Goal: Task Accomplishment & Management: Use online tool/utility

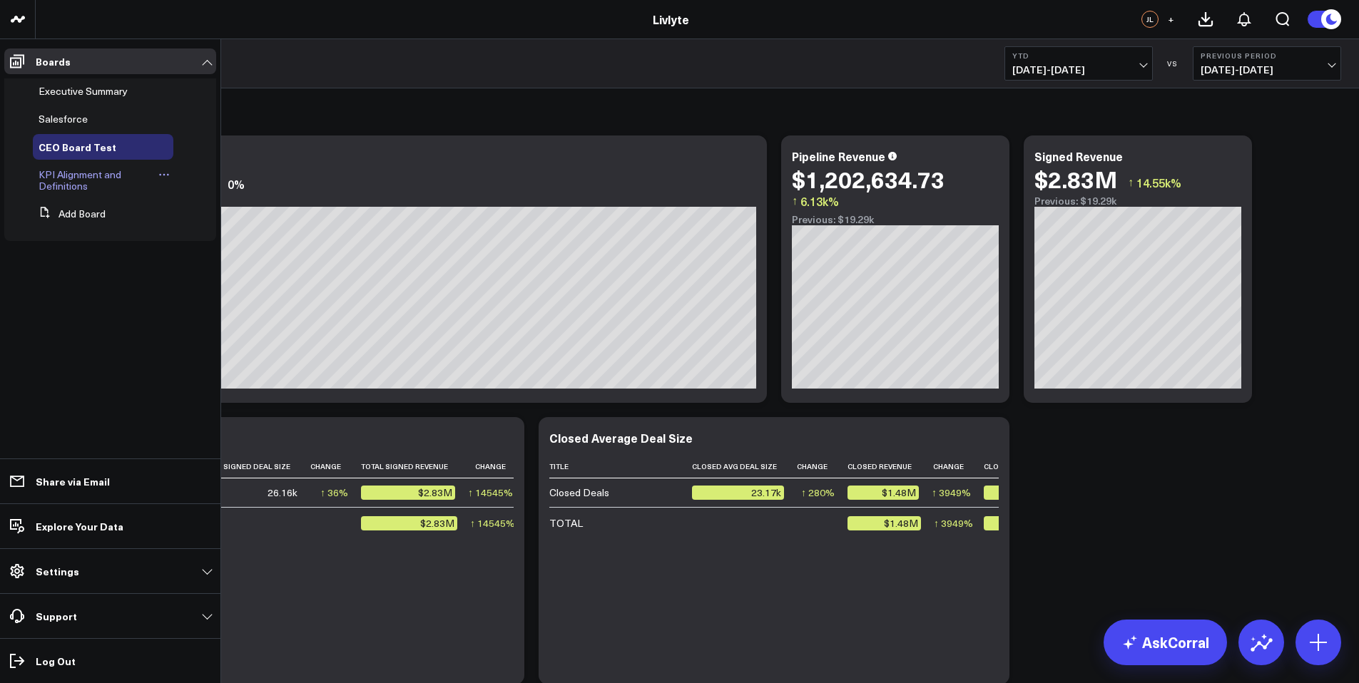
click at [78, 187] on span "KPI Alignment and Definitions" at bounding box center [80, 180] width 83 height 25
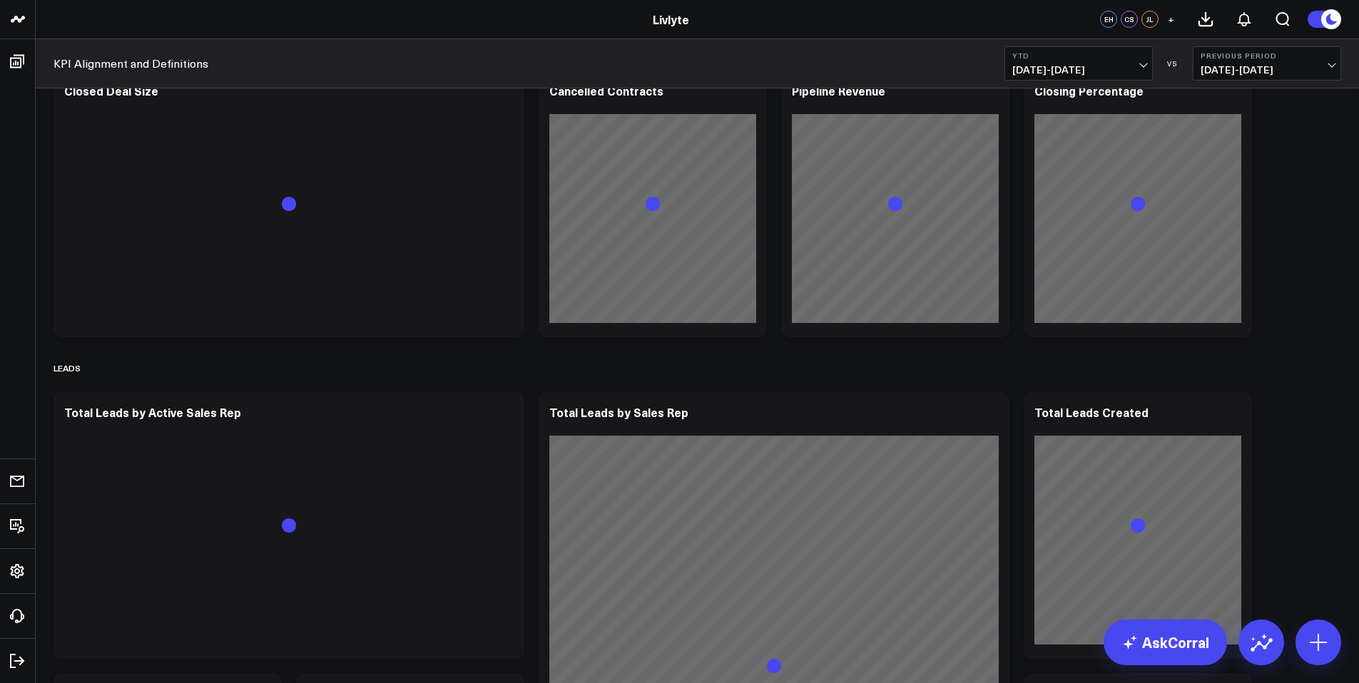
scroll to position [945, 0]
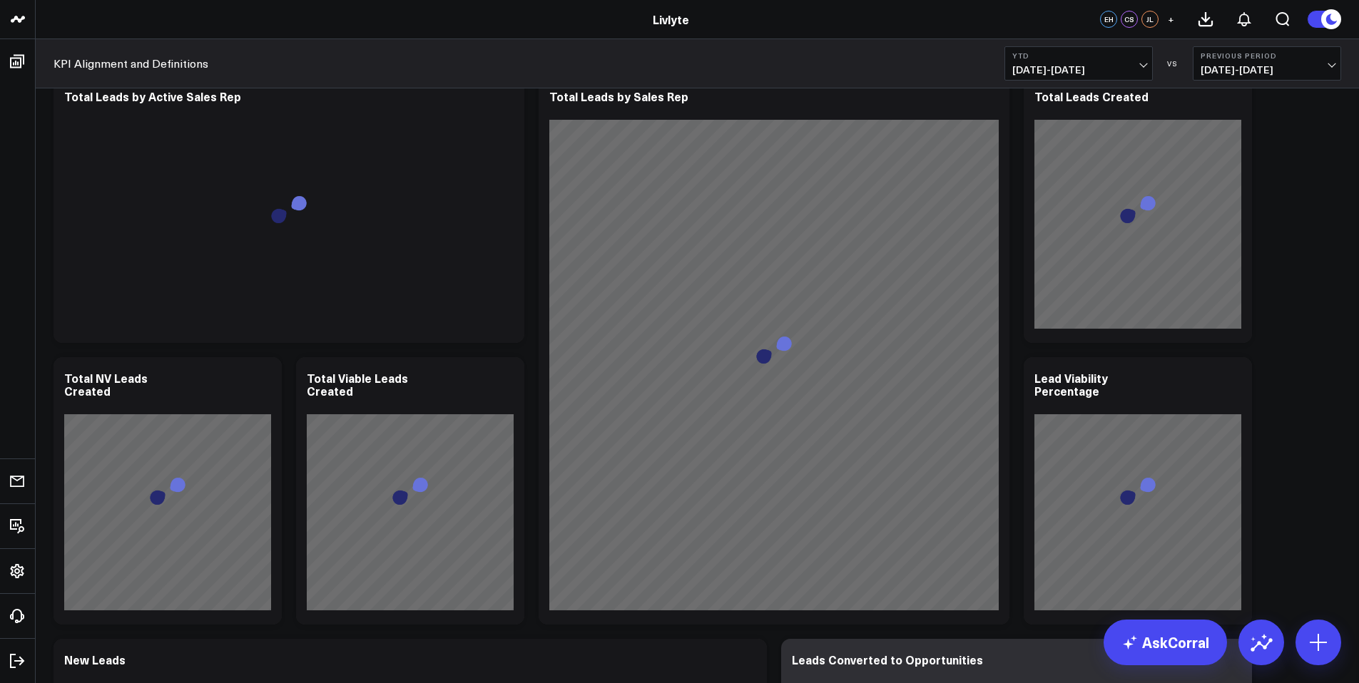
click at [1151, 54] on button "YTD [DATE] - [DATE]" at bounding box center [1078, 63] width 148 height 34
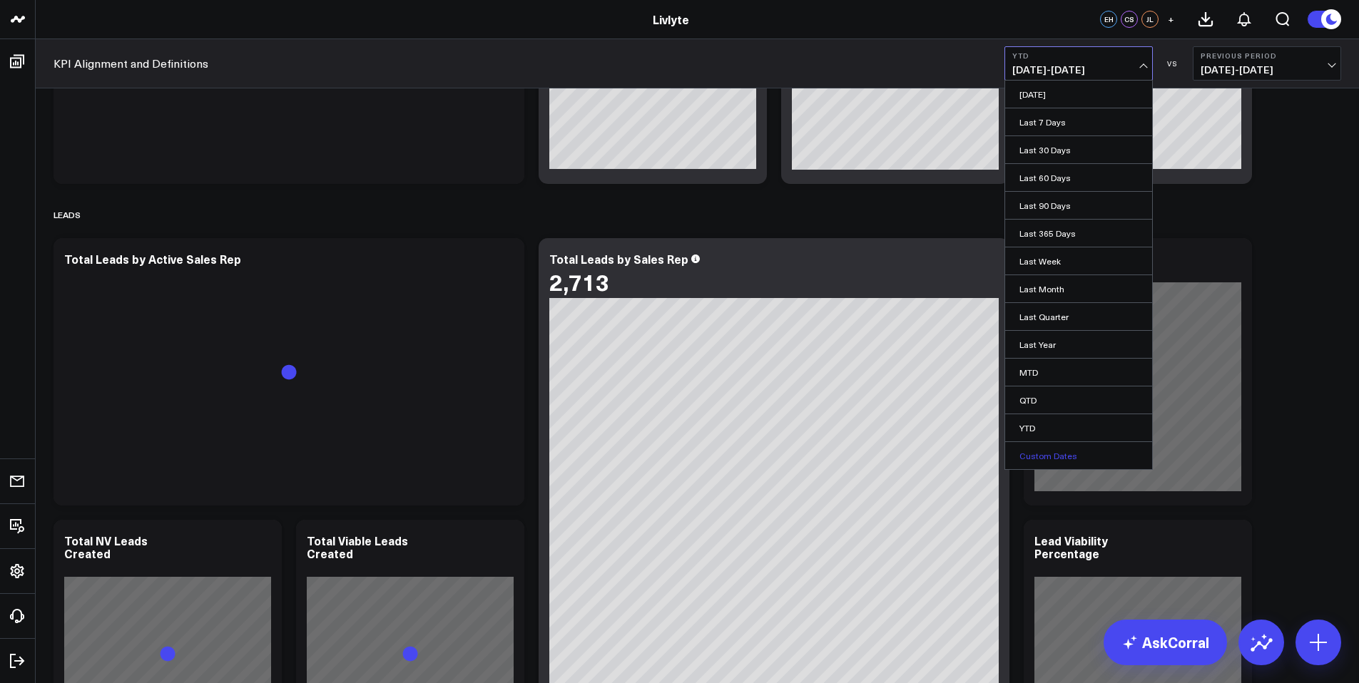
scroll to position [787, 0]
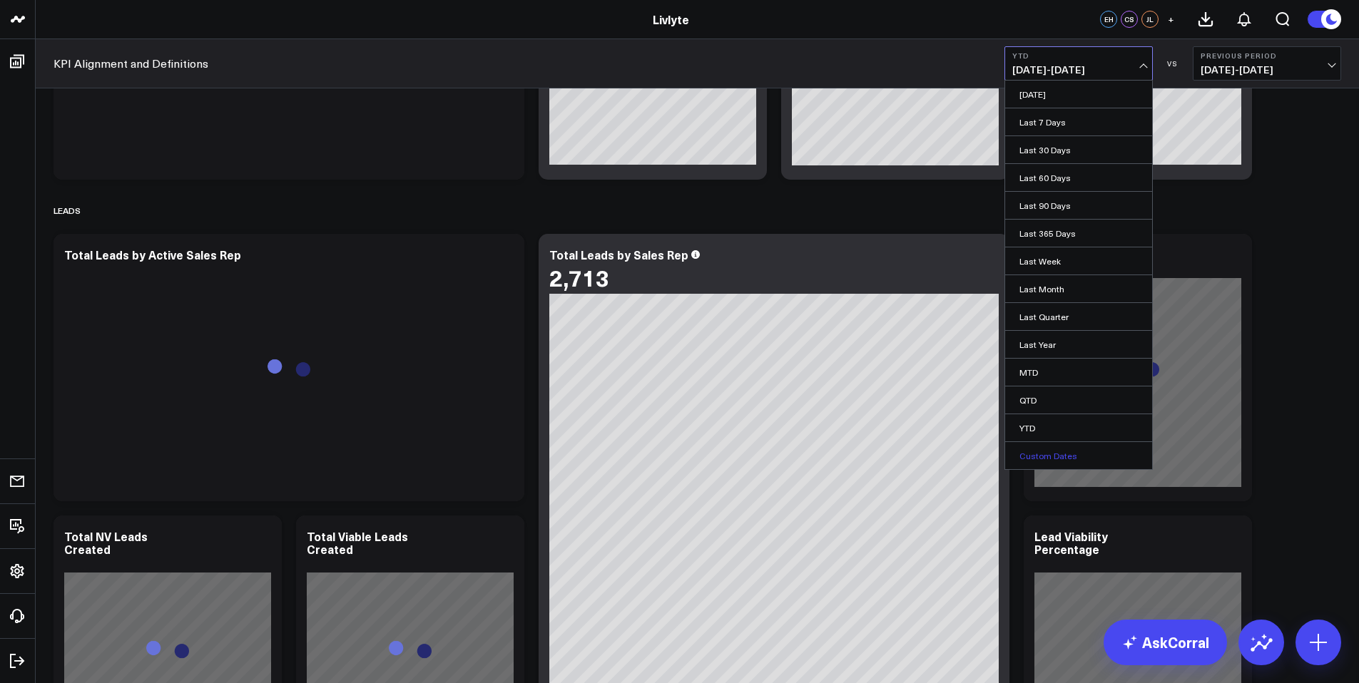
click at [1031, 453] on link "Custom Dates" at bounding box center [1078, 455] width 147 height 27
select select "8"
select select "2025"
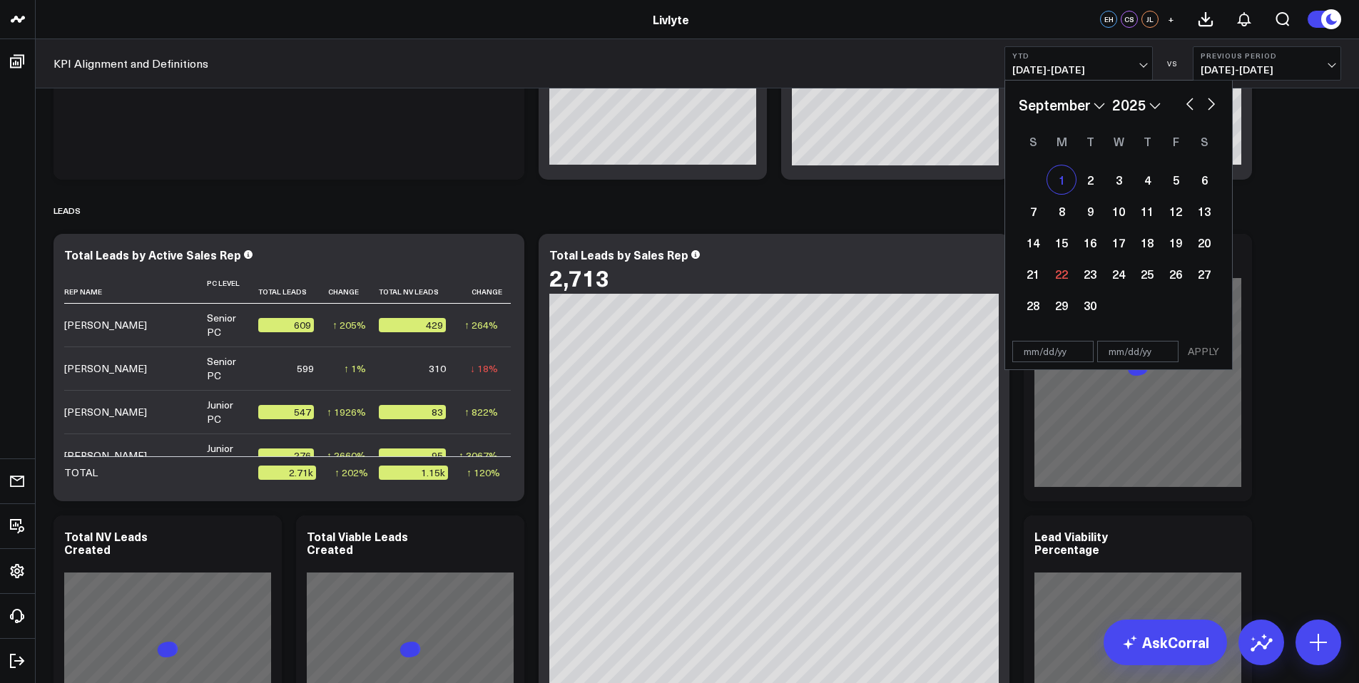
click at [1066, 184] on div "1" at bounding box center [1061, 179] width 29 height 29
type input "[DATE]"
select select "8"
select select "2025"
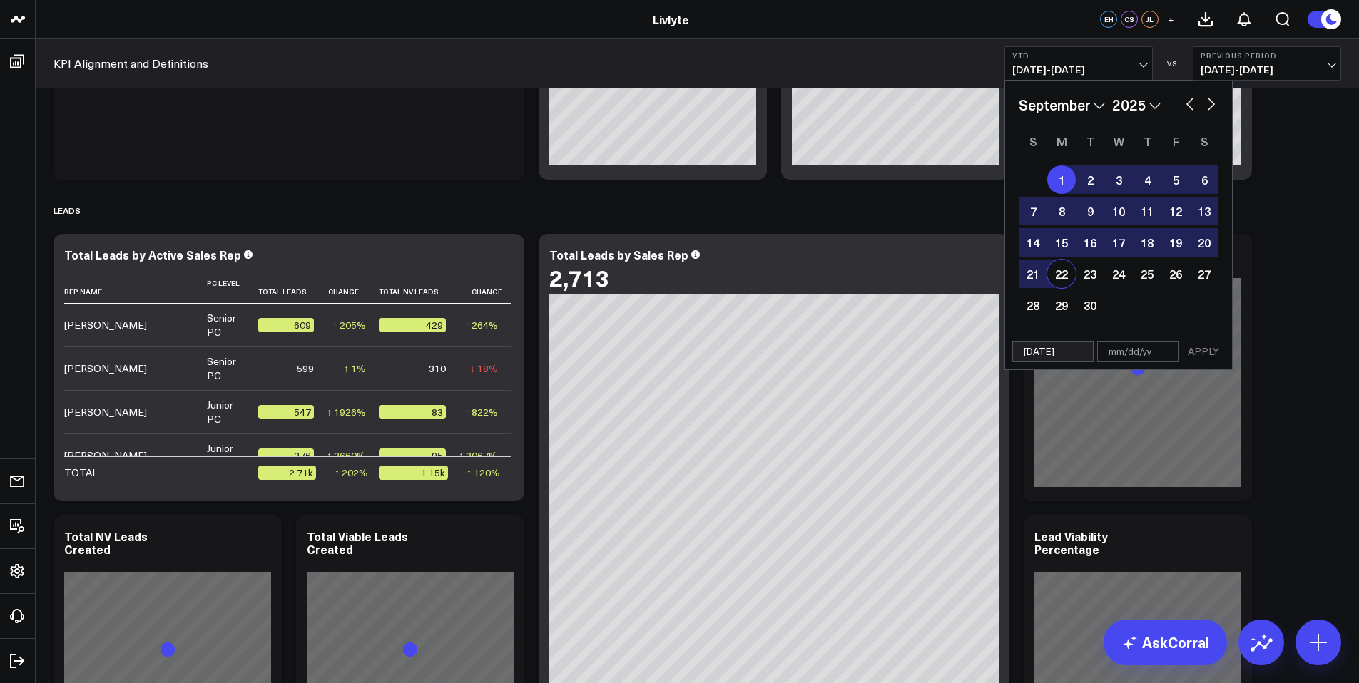
click at [1067, 273] on div "22" at bounding box center [1061, 274] width 29 height 29
type input "[DATE]"
select select "8"
select select "2025"
click at [1197, 350] on button "APPLY" at bounding box center [1203, 351] width 43 height 21
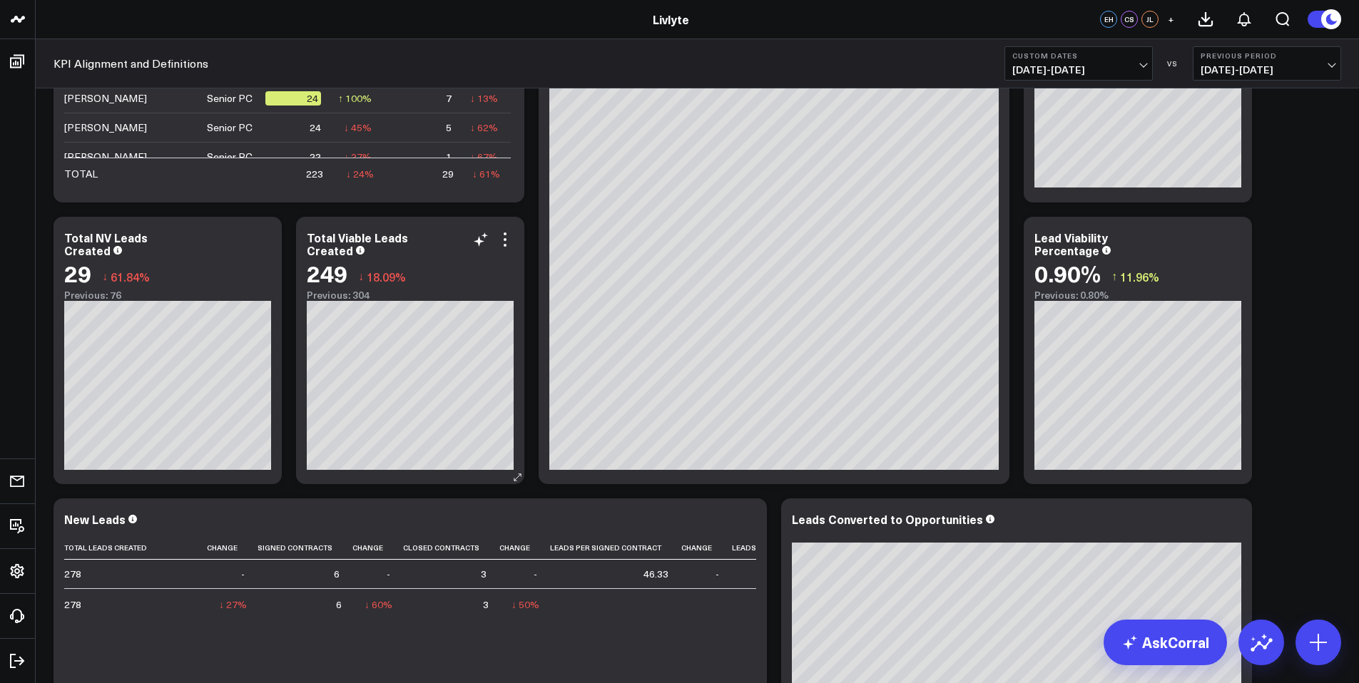
scroll to position [1080, 0]
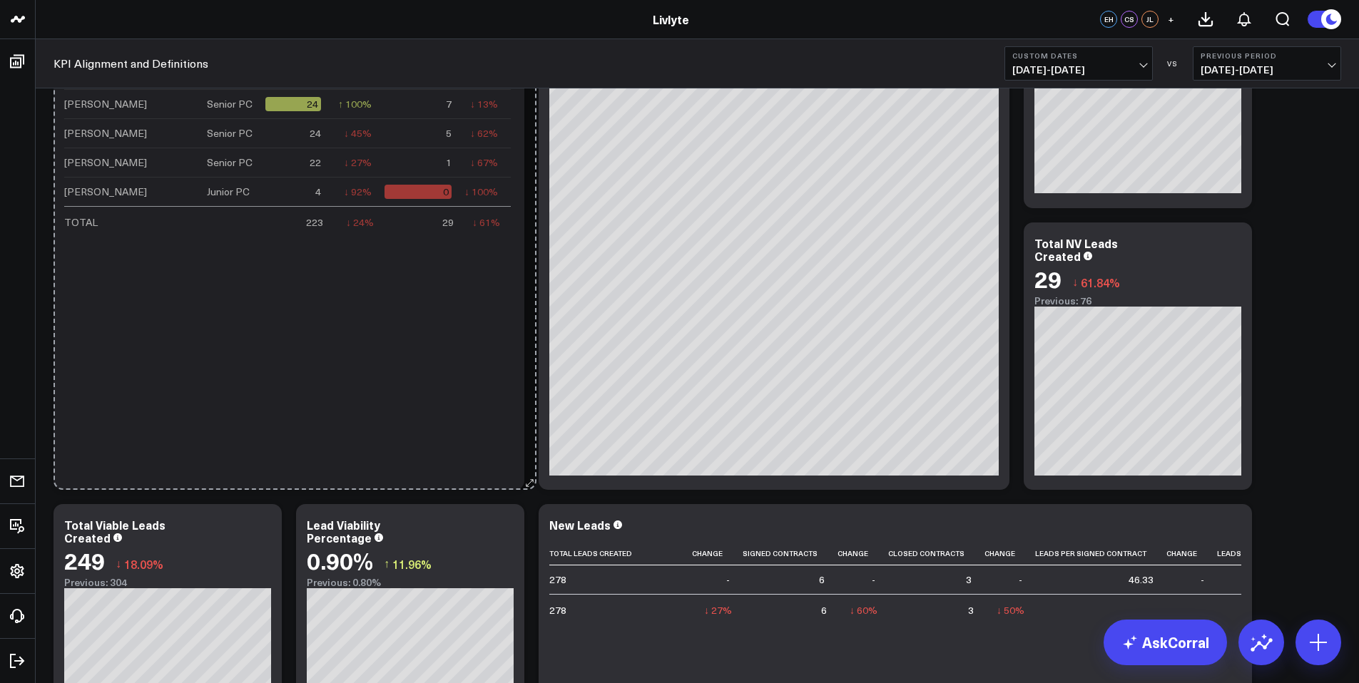
drag, startPoint x: 515, startPoint y: 197, endPoint x: 527, endPoint y: 490, distance: 293.4
click at [527, 490] on div "Revenue Modify via AI Copy link to widget Ask support Remove Create linked copy…" at bounding box center [697, 637] width 1302 height 3259
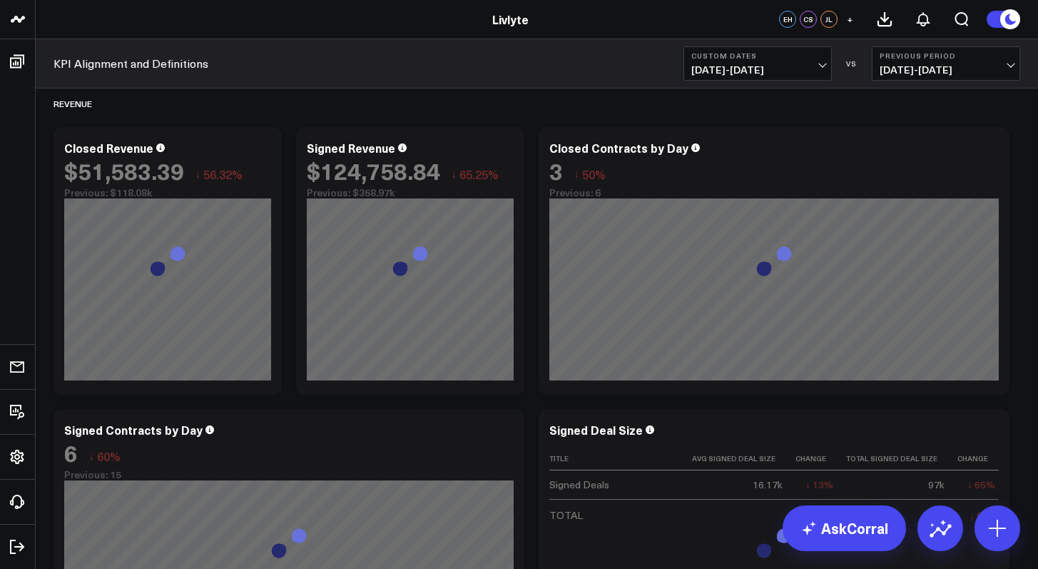
scroll to position [0, 0]
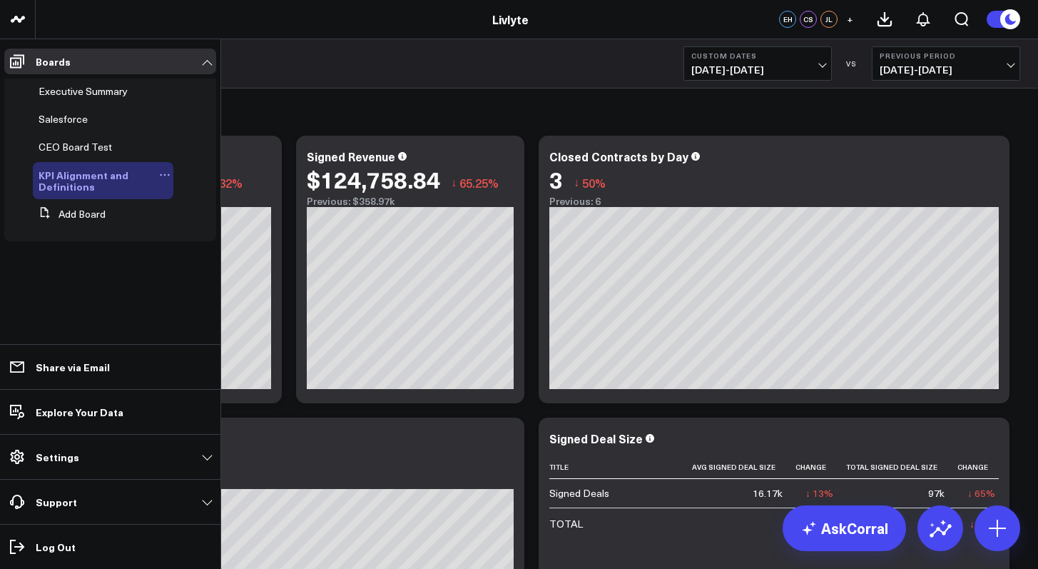
click at [78, 163] on div "KPI Alignment and Definitions" at bounding box center [103, 180] width 141 height 37
click at [78, 152] on span "CEO Board Test" at bounding box center [75, 147] width 73 height 14
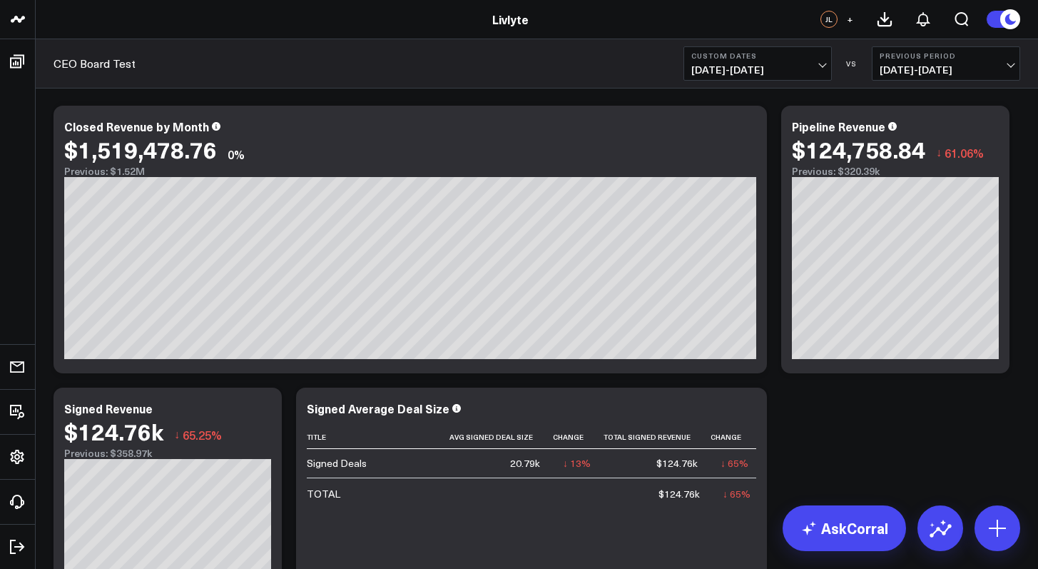
scroll to position [20, 0]
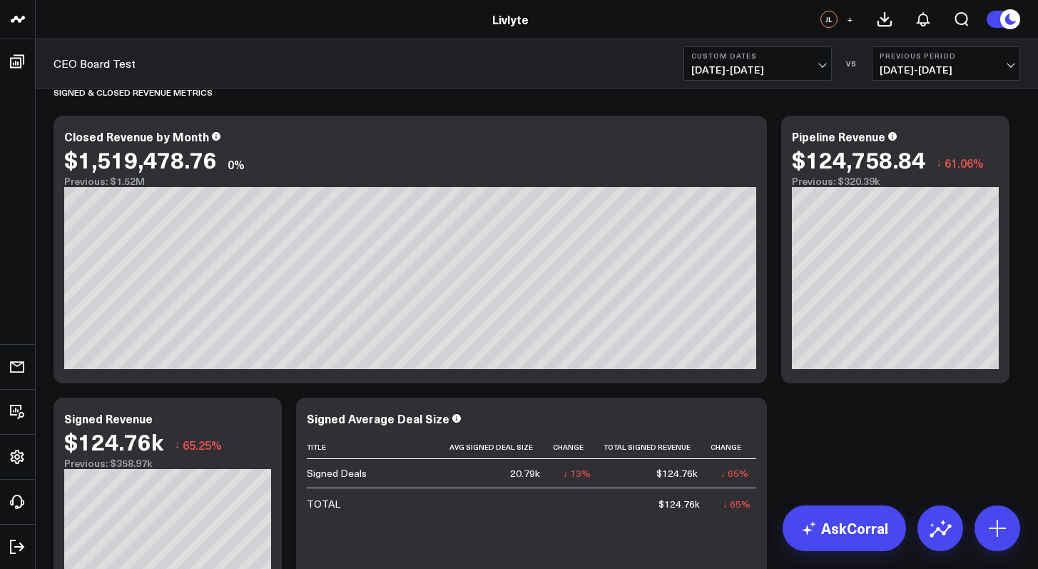
click at [802, 61] on button "Custom Dates [DATE] - [DATE]" at bounding box center [757, 63] width 148 height 34
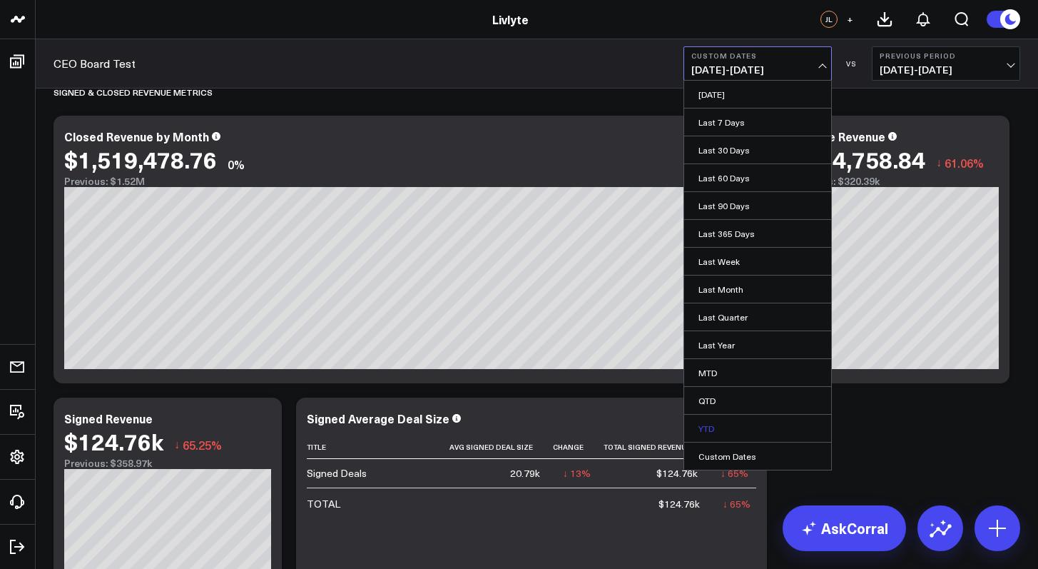
click at [750, 429] on link "YTD" at bounding box center [757, 427] width 147 height 27
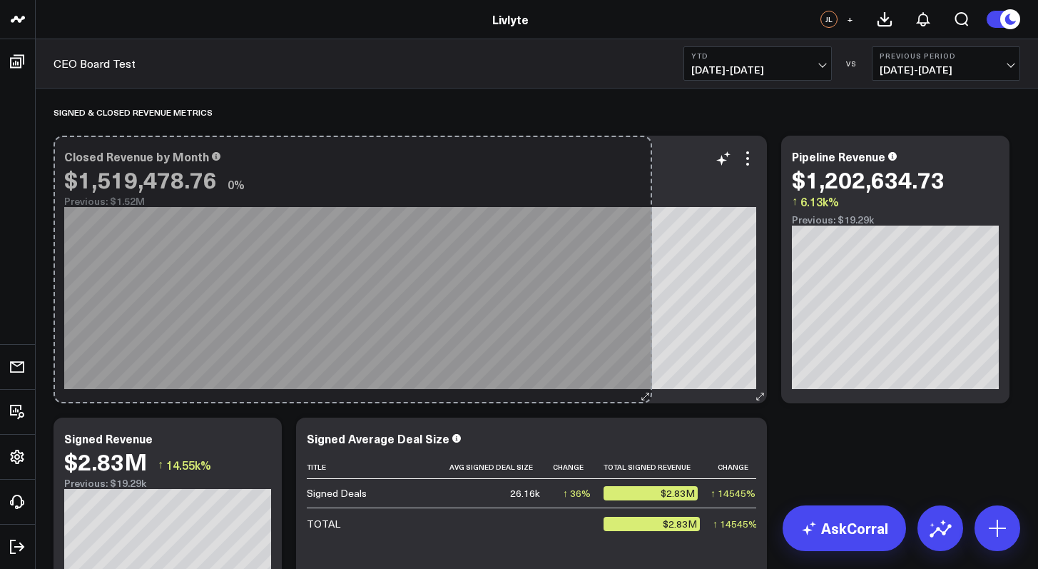
drag, startPoint x: 759, startPoint y: 394, endPoint x: 613, endPoint y: 390, distance: 146.3
click at [614, 390] on div "Closed Revenue by Month $1,519,478.76 0% Previous: $1.52M [fontSize:10px lineHe…" at bounding box center [409, 269] width 713 height 267
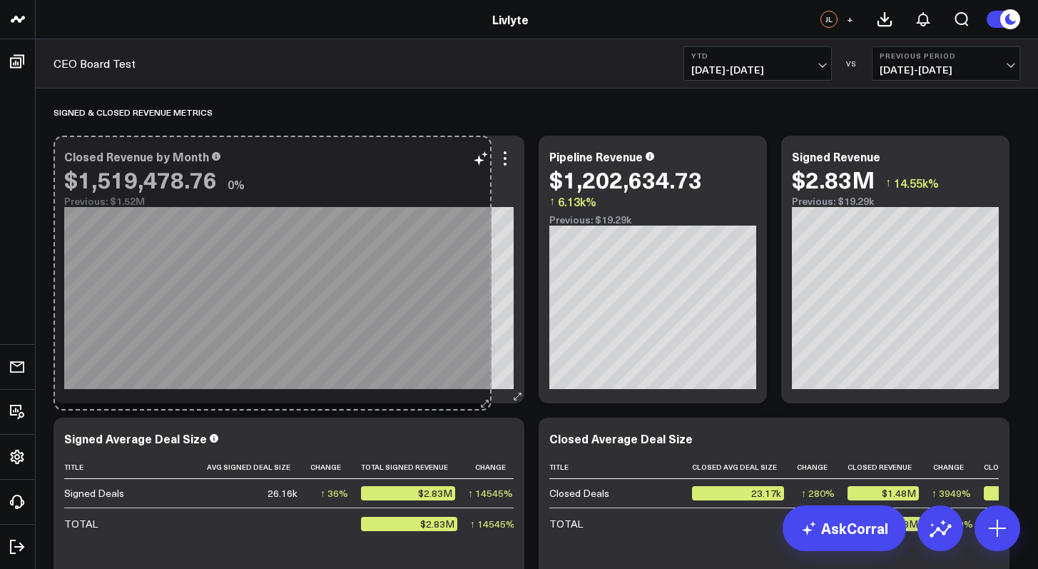
drag, startPoint x: 759, startPoint y: 394, endPoint x: 484, endPoint y: 402, distance: 274.7
click at [484, 402] on div "Closed Revenue by Month $1,519,478.76 0% Previous: $1.52M [fontSize:10px lineHe…" at bounding box center [288, 269] width 471 height 267
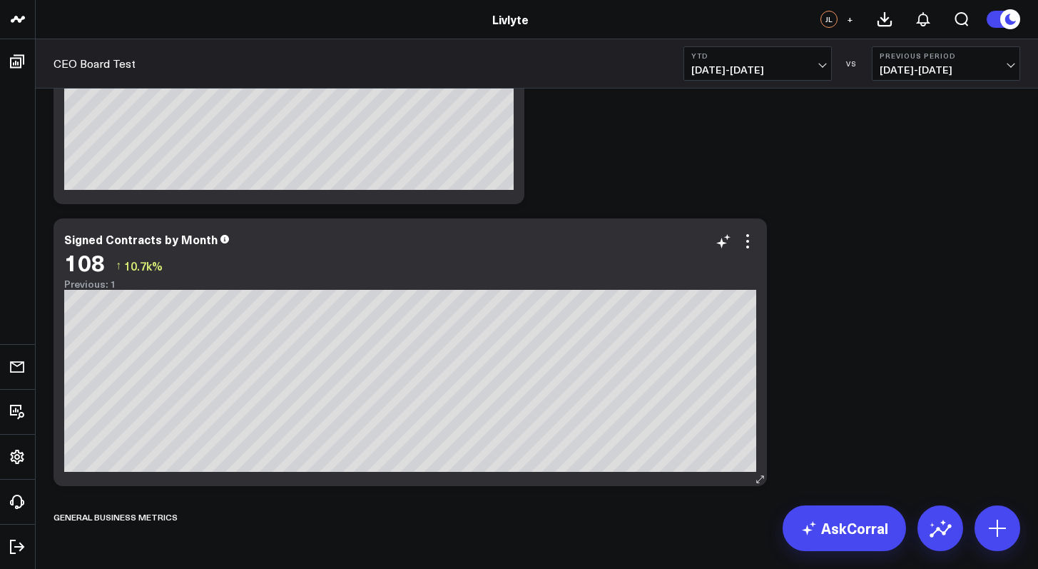
scroll to position [748, 0]
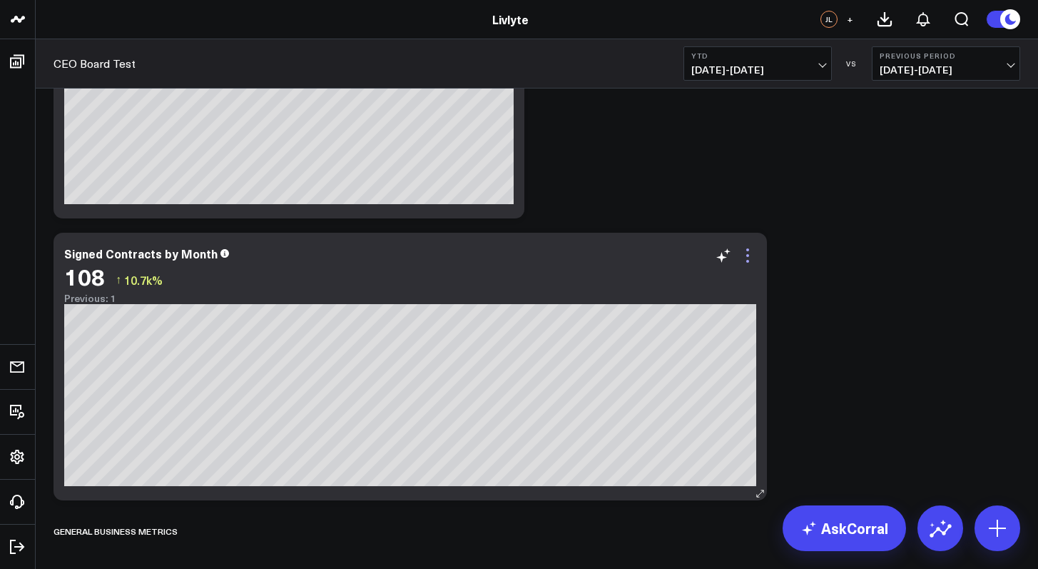
click at [745, 257] on icon at bounding box center [747, 255] width 17 height 17
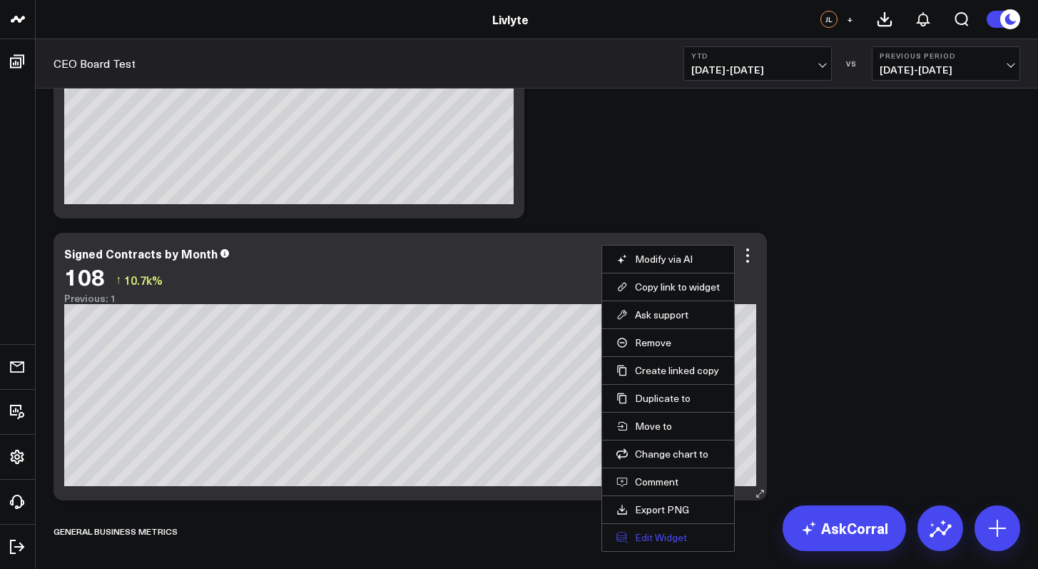
click at [671, 536] on button "Edit Widget" at bounding box center [667, 537] width 103 height 13
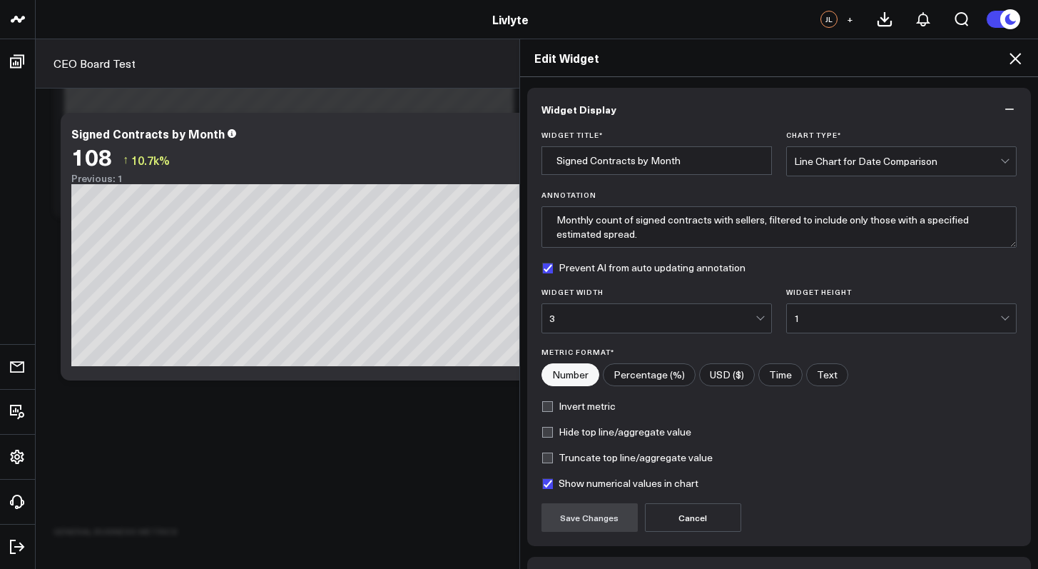
scroll to position [94, 0]
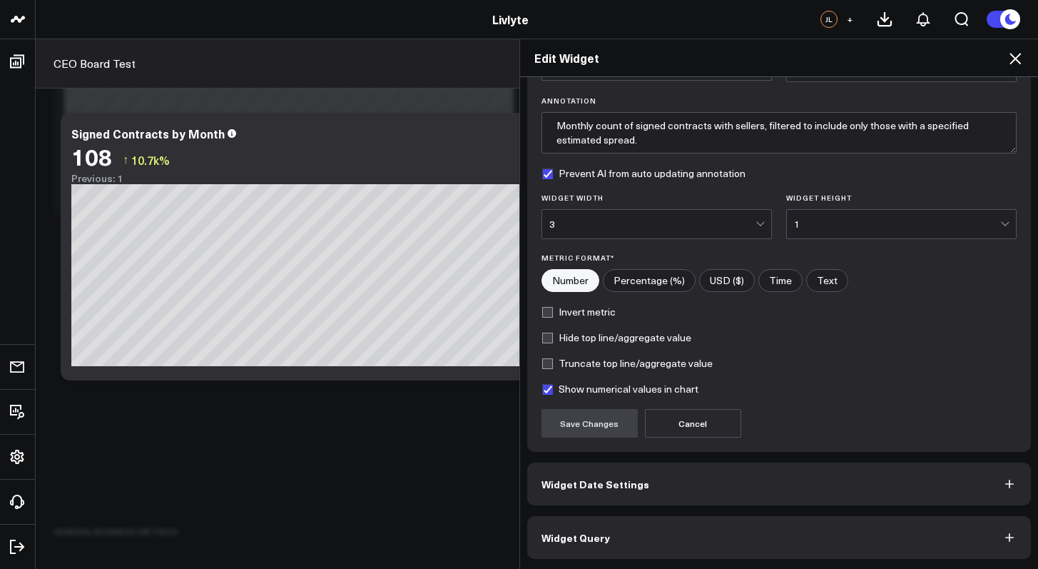
click at [628, 546] on button "Widget Query" at bounding box center [779, 537] width 504 height 43
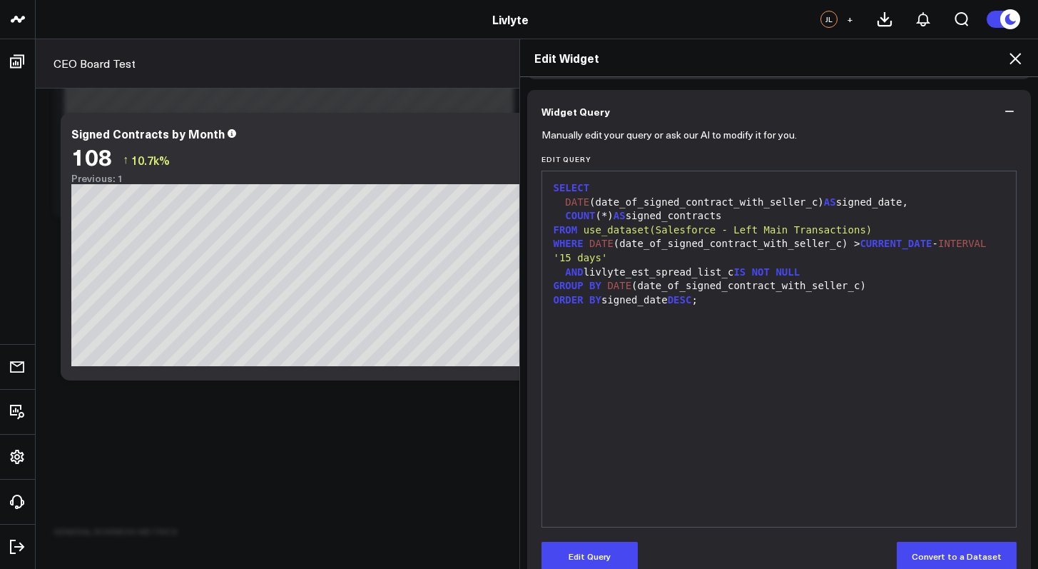
scroll to position [103, 0]
click at [1015, 59] on icon at bounding box center [1014, 58] width 17 height 17
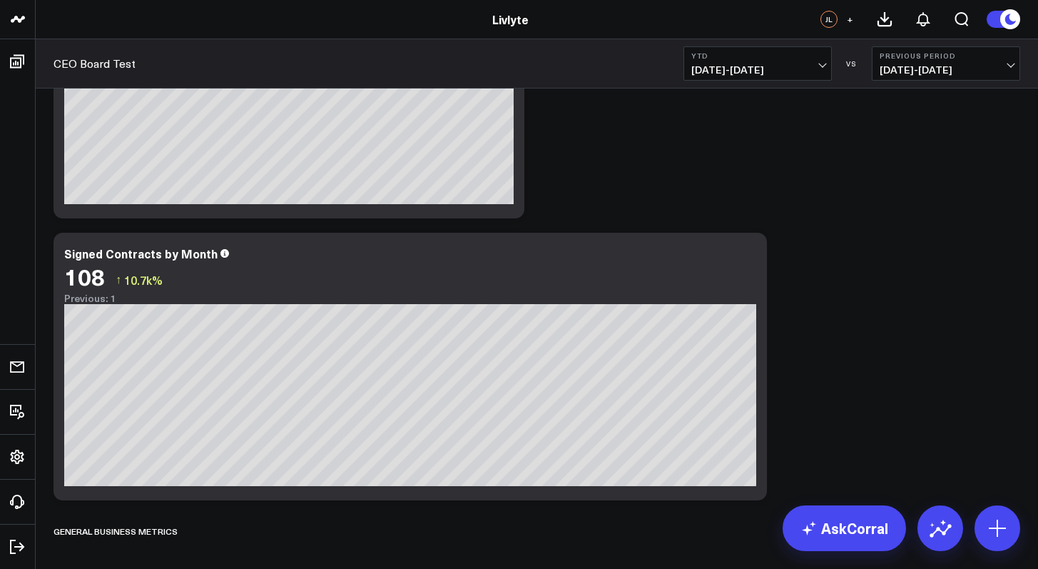
scroll to position [812, 0]
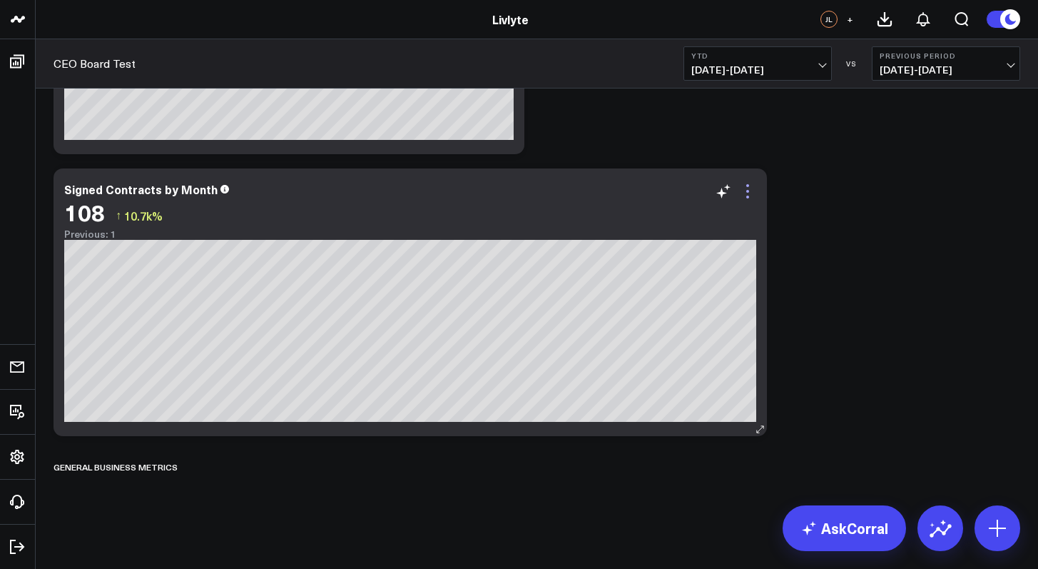
click at [746, 195] on icon at bounding box center [747, 191] width 17 height 17
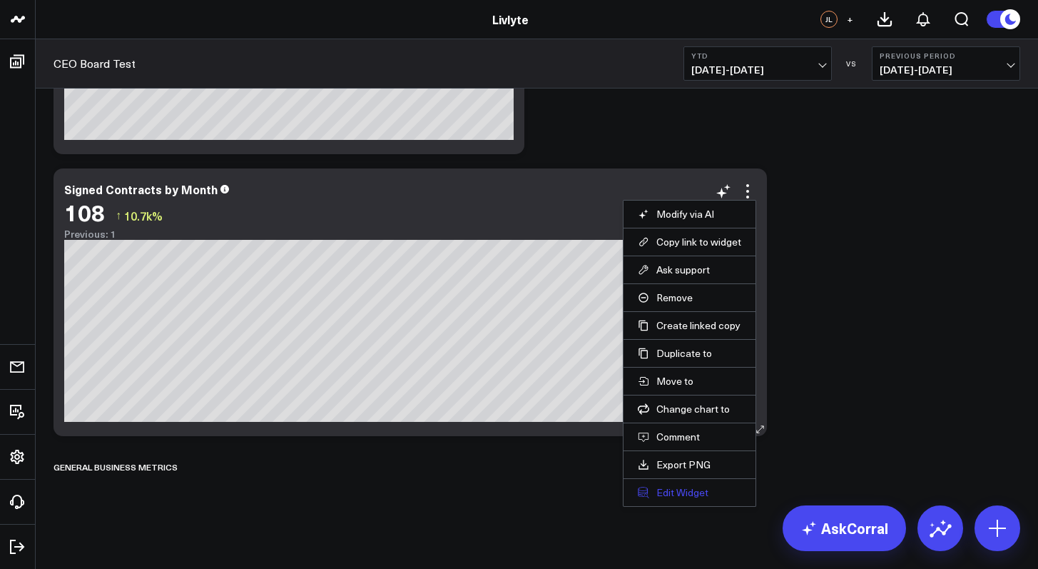
click at [700, 488] on button "Edit Widget" at bounding box center [689, 492] width 103 height 13
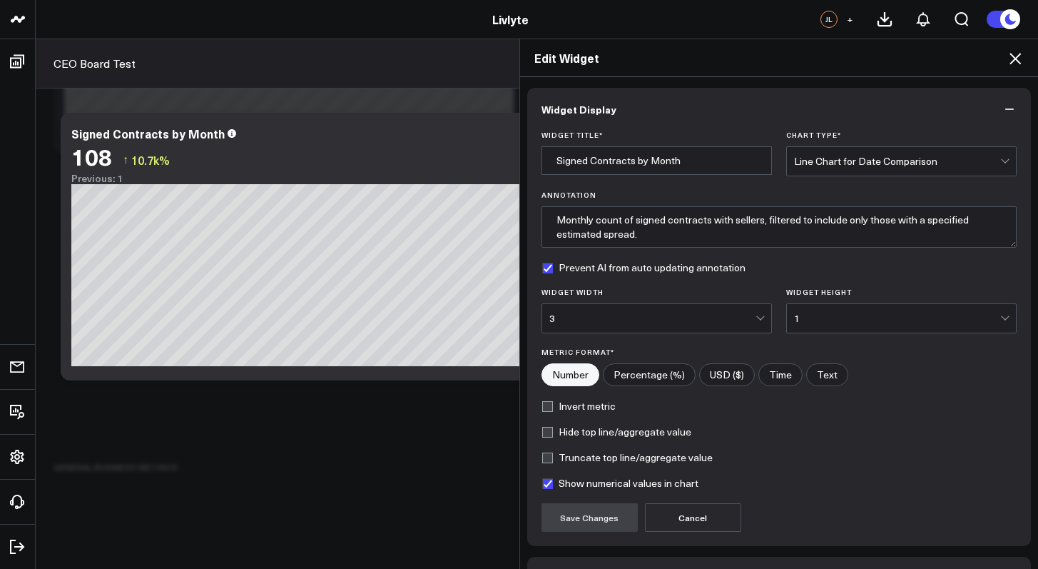
scroll to position [94, 0]
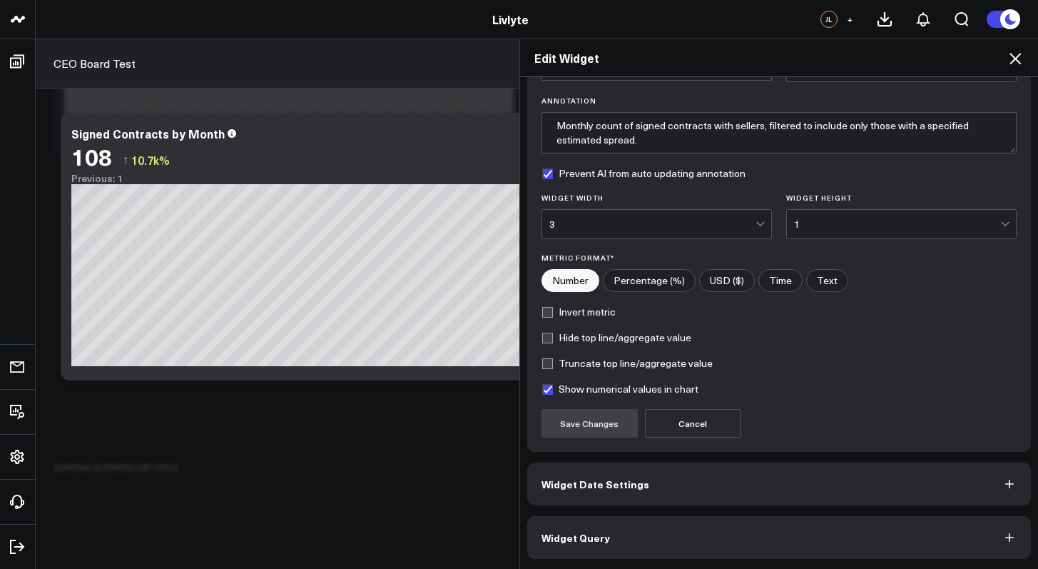
click at [628, 534] on button "Widget Query" at bounding box center [779, 537] width 504 height 43
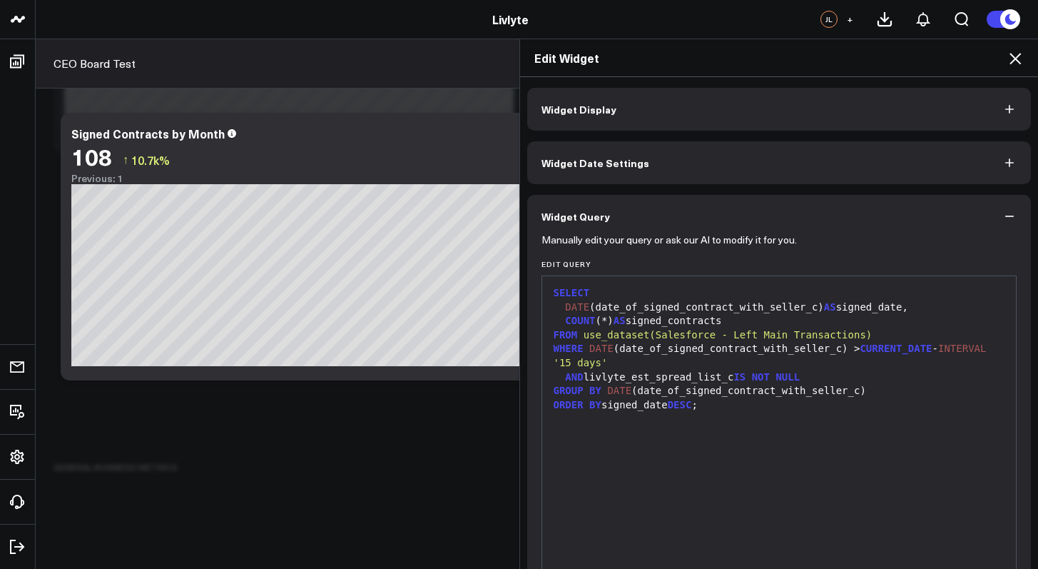
scroll to position [51, 0]
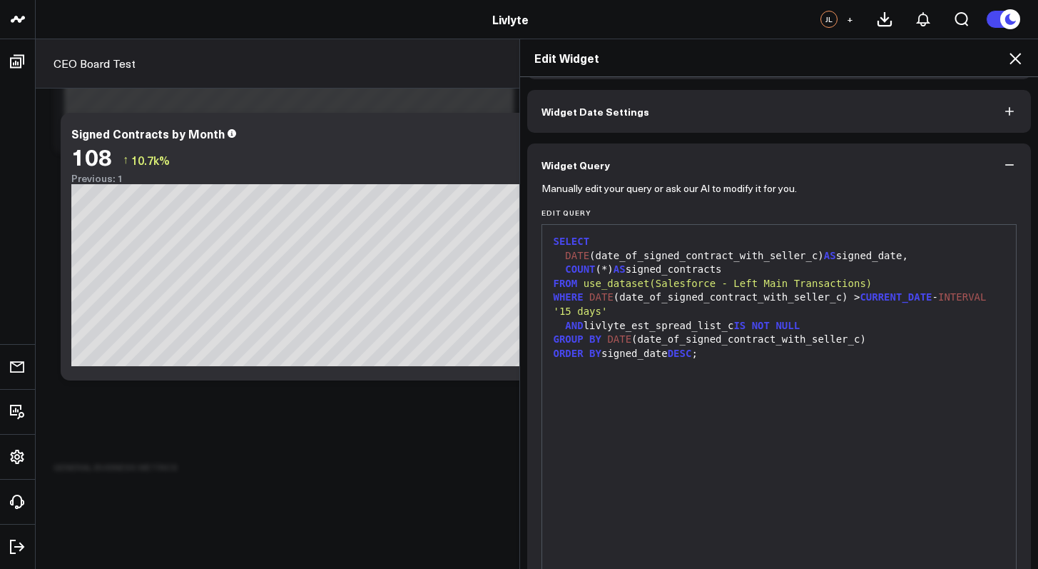
click at [1016, 66] on icon at bounding box center [1014, 58] width 17 height 17
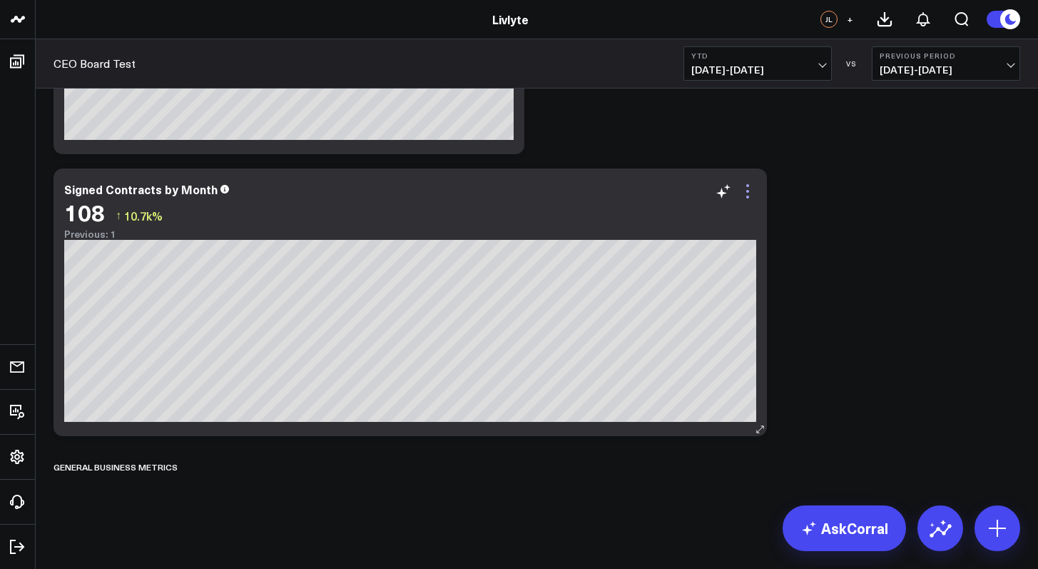
click at [751, 194] on icon at bounding box center [747, 191] width 17 height 17
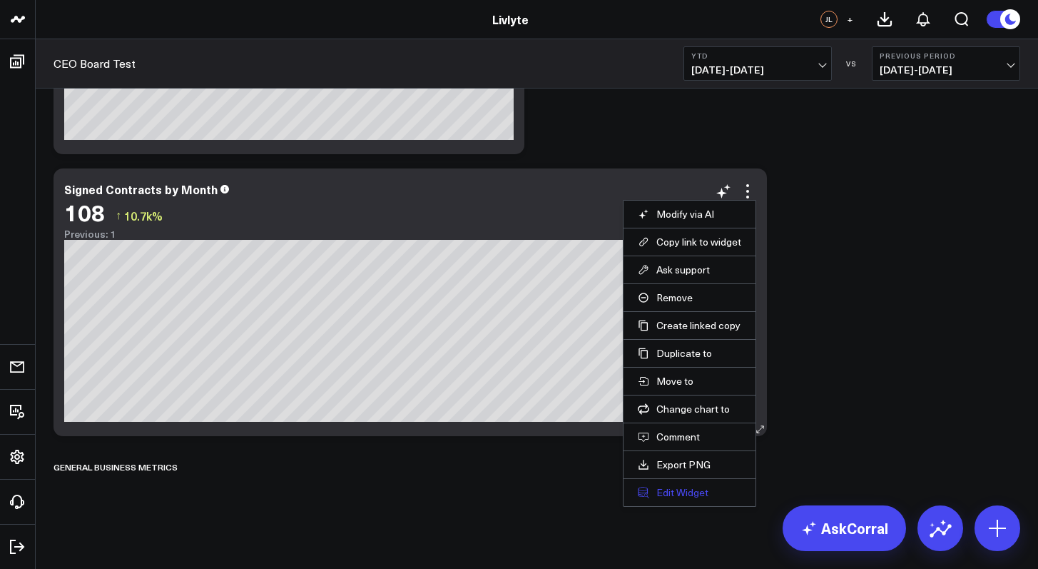
click at [698, 496] on button "Edit Widget" at bounding box center [689, 492] width 103 height 13
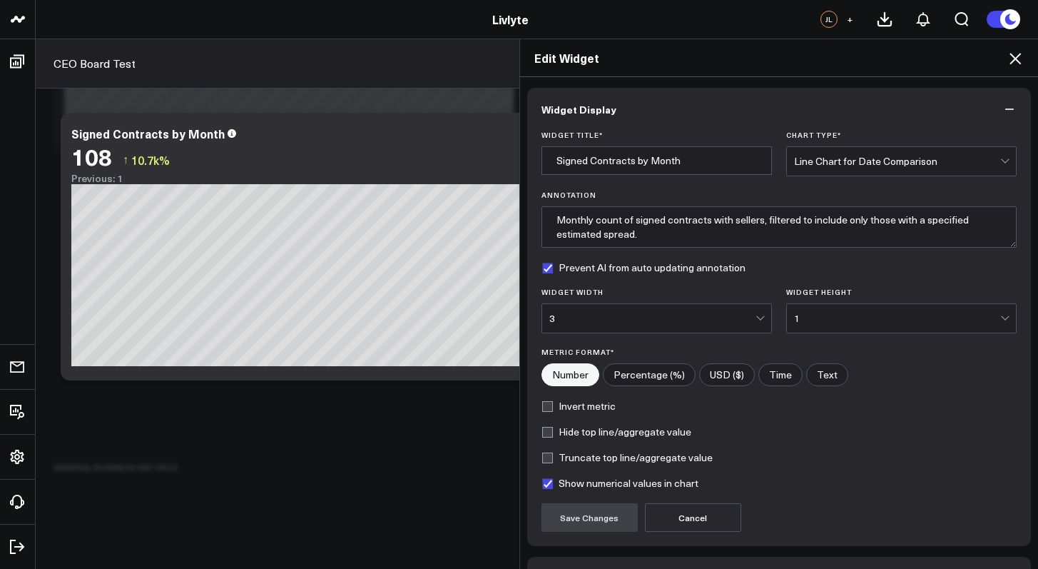
scroll to position [94, 0]
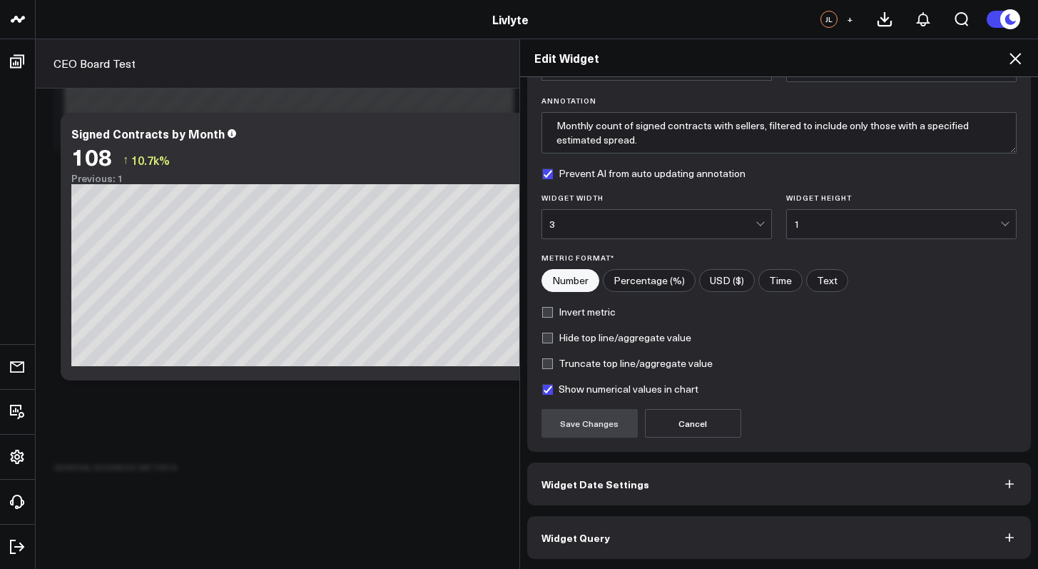
click at [625, 550] on button "Widget Query" at bounding box center [779, 537] width 504 height 43
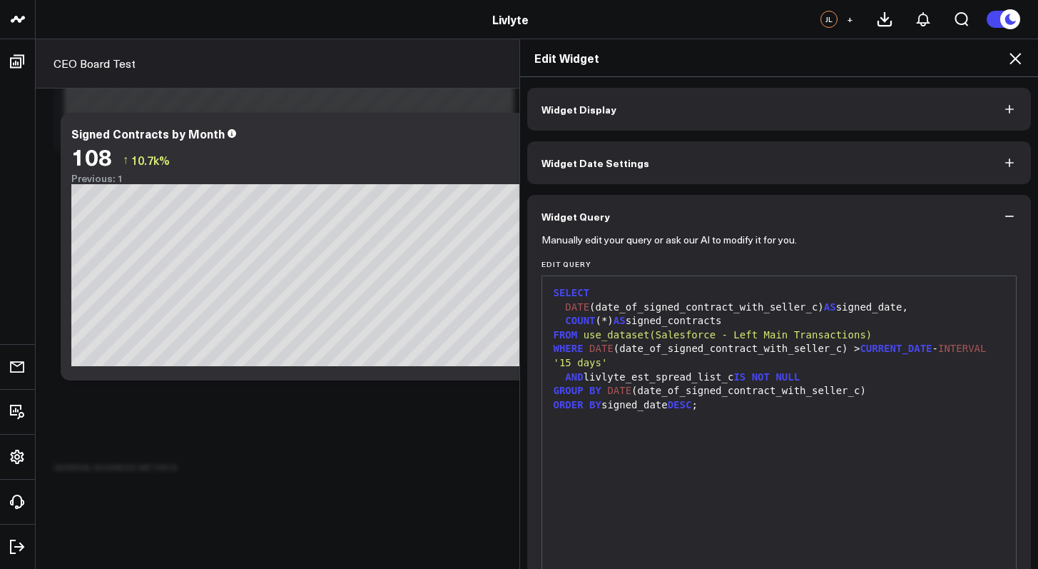
click at [773, 400] on div "ORDER BY signed_date DESC ;" at bounding box center [779, 405] width 460 height 14
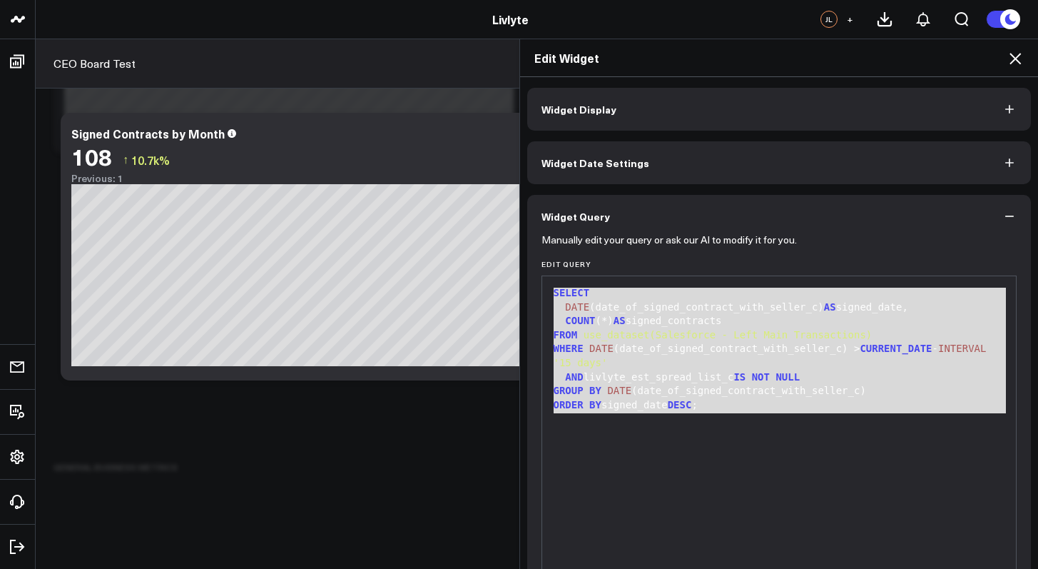
drag, startPoint x: 730, startPoint y: 419, endPoint x: 553, endPoint y: 270, distance: 231.9
click at [553, 269] on div "Edit Query 9 1 2 3 4 5 6 7 8 9 › ⌄ SELECT DATE (date_of_signed_contract_with_se…" at bounding box center [779, 446] width 476 height 372
copy div "SELECT DATE (date_of_signed_contract_with_seller_c) AS signed_date, COUNT (*) A…"
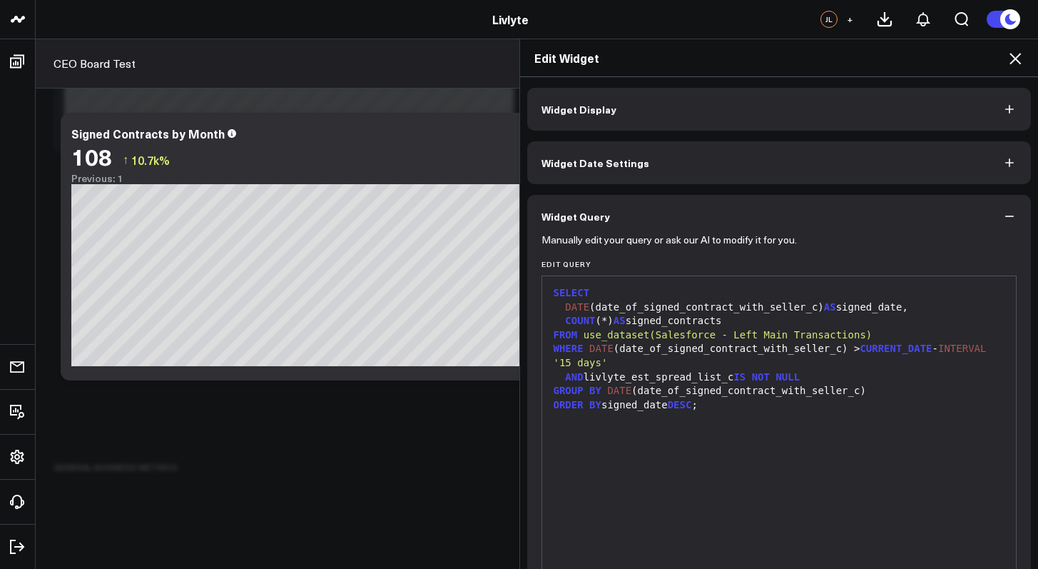
click at [643, 437] on div "SELECT DATE (date_of_signed_contract_with_seller_c) AS signed_date, COUNT (*) A…" at bounding box center [779, 453] width 460 height 341
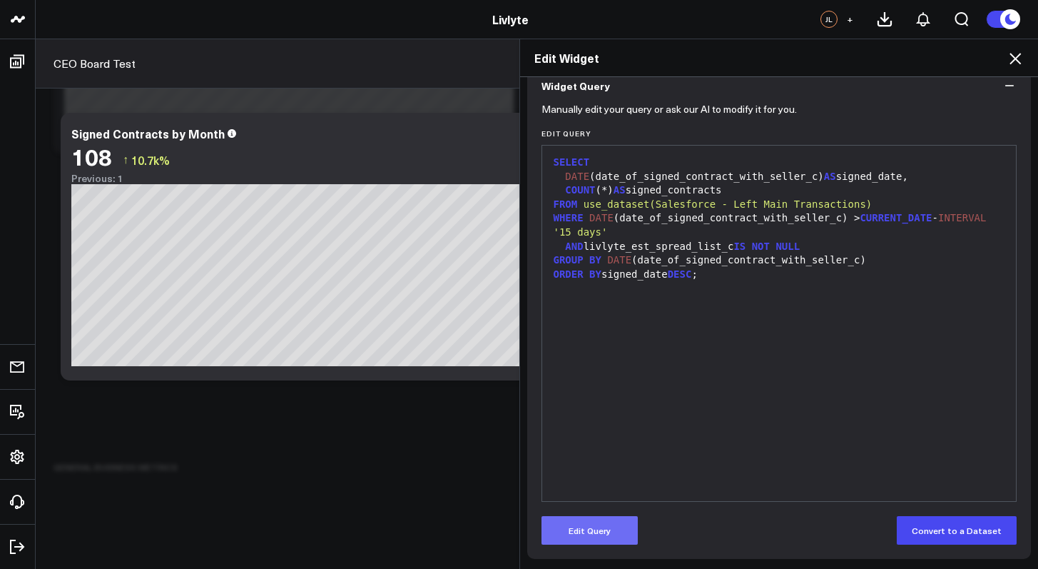
click at [601, 522] on button "Edit Query" at bounding box center [589, 530] width 96 height 29
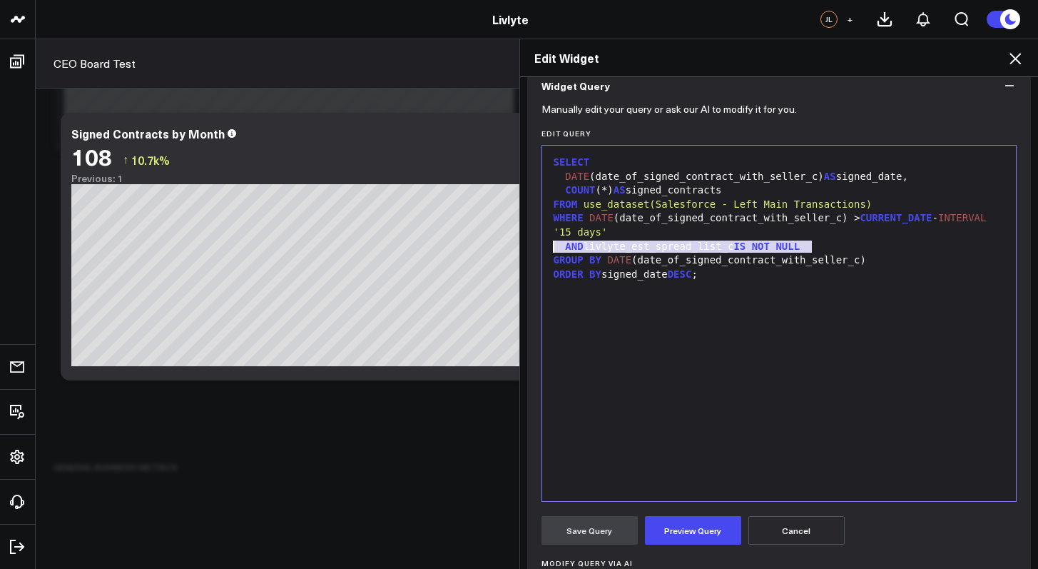
drag, startPoint x: 810, startPoint y: 243, endPoint x: 502, endPoint y: 241, distance: 308.2
click at [502, 241] on div "Edit Widget Widget Display Widget Date Settings Widget Query Manually edit your…" at bounding box center [519, 304] width 1038 height 530
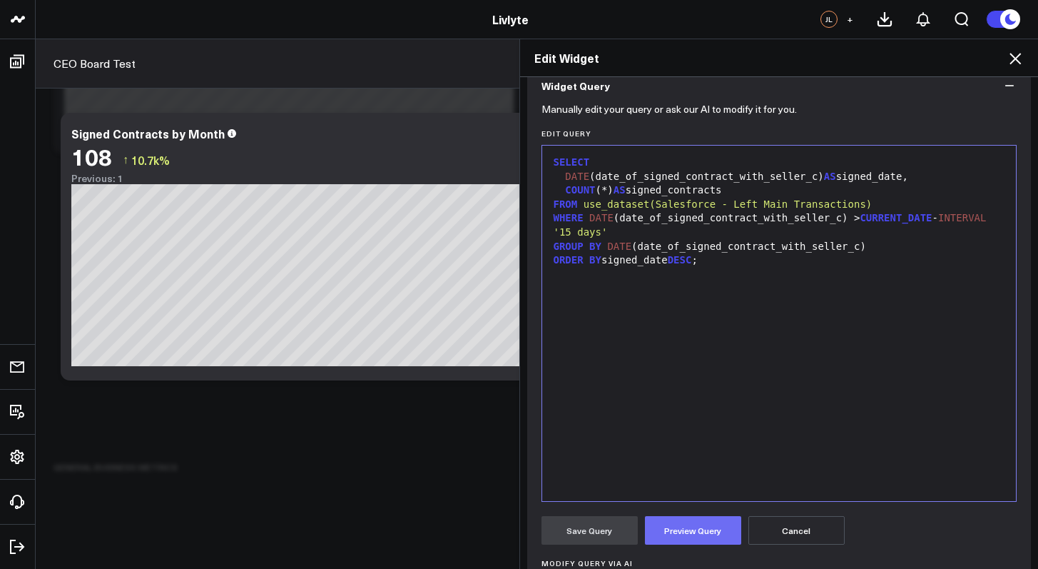
click at [661, 530] on button "Preview Query" at bounding box center [693, 530] width 96 height 29
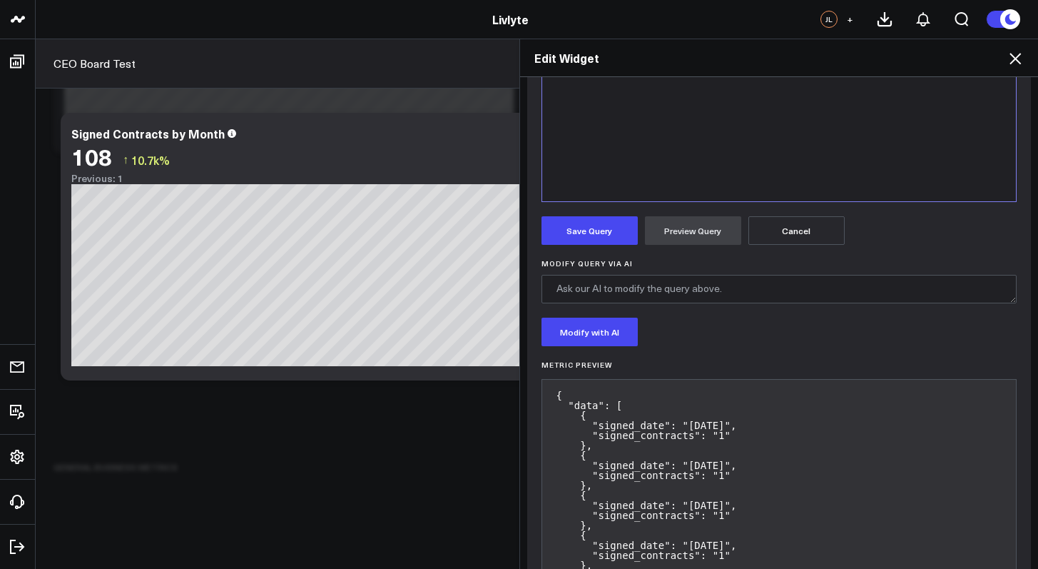
scroll to position [431, 0]
click at [580, 230] on button "Save Query" at bounding box center [589, 229] width 96 height 29
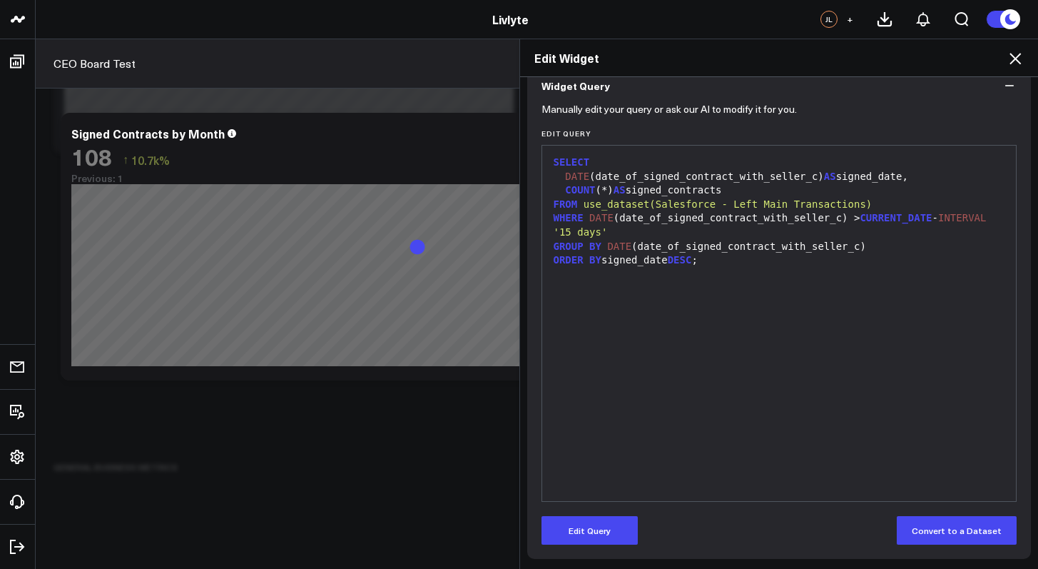
scroll to position [131, 0]
click at [1011, 54] on icon at bounding box center [1014, 58] width 11 height 11
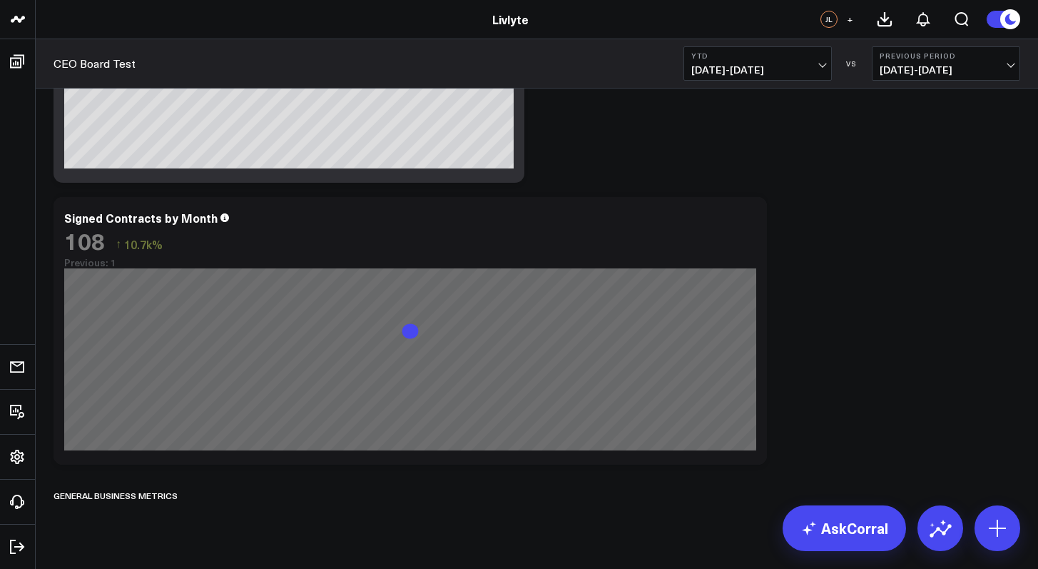
scroll to position [781, 0]
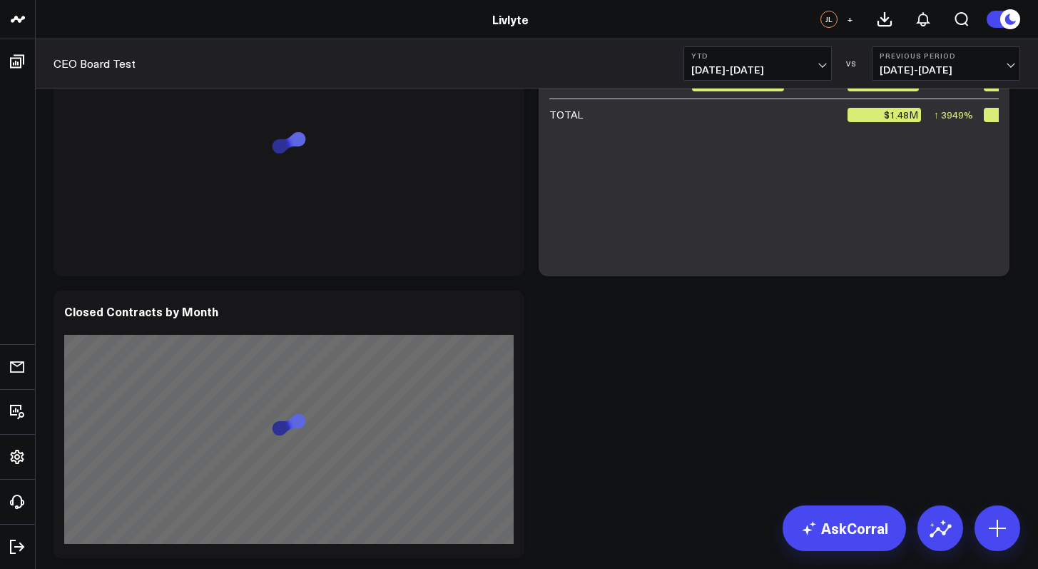
scroll to position [753, 0]
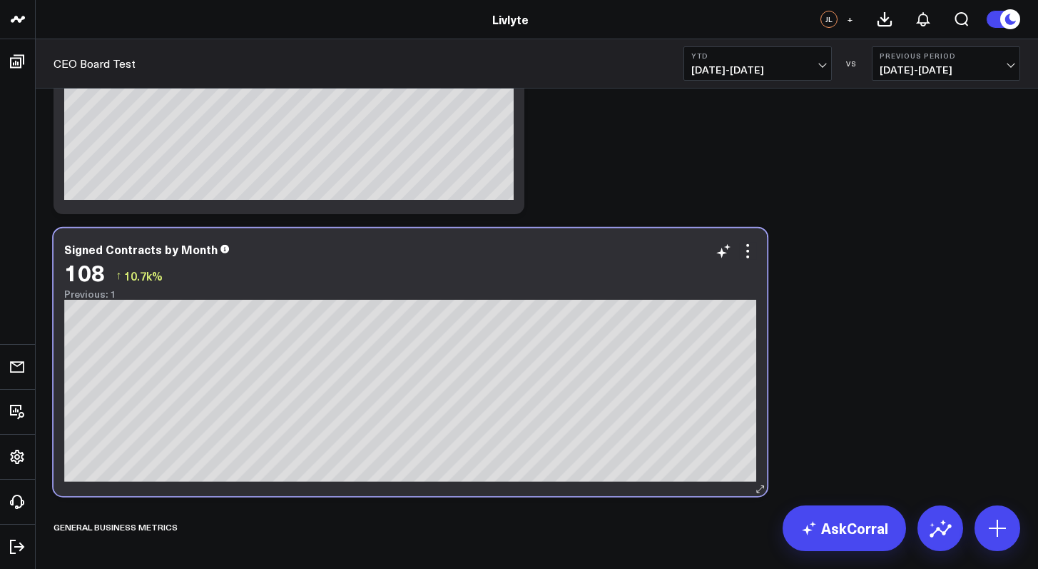
click at [747, 264] on div "108 ↑ 10.7k%" at bounding box center [410, 272] width 692 height 26
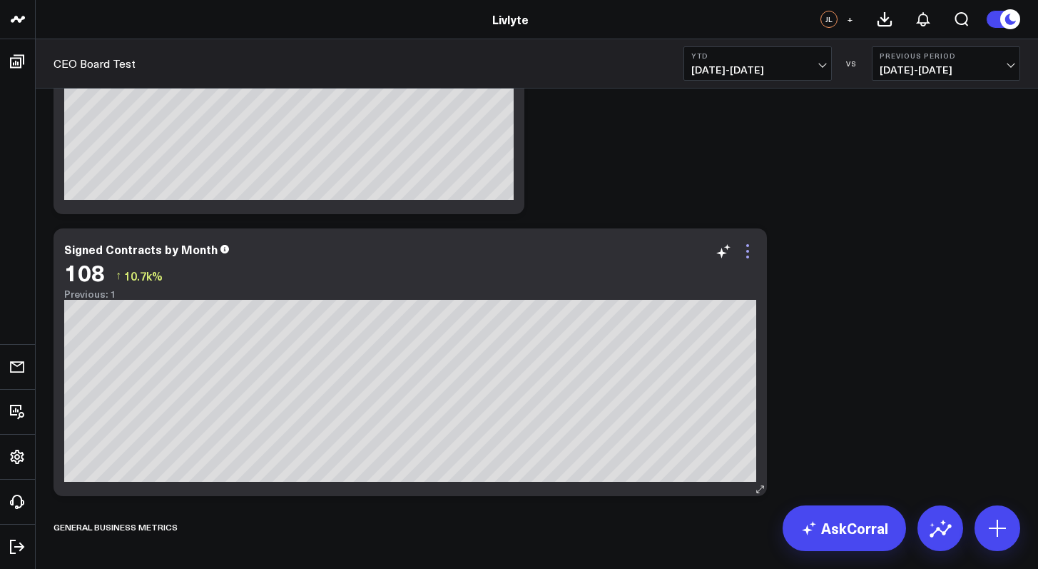
click at [747, 258] on icon at bounding box center [747, 251] width 17 height 17
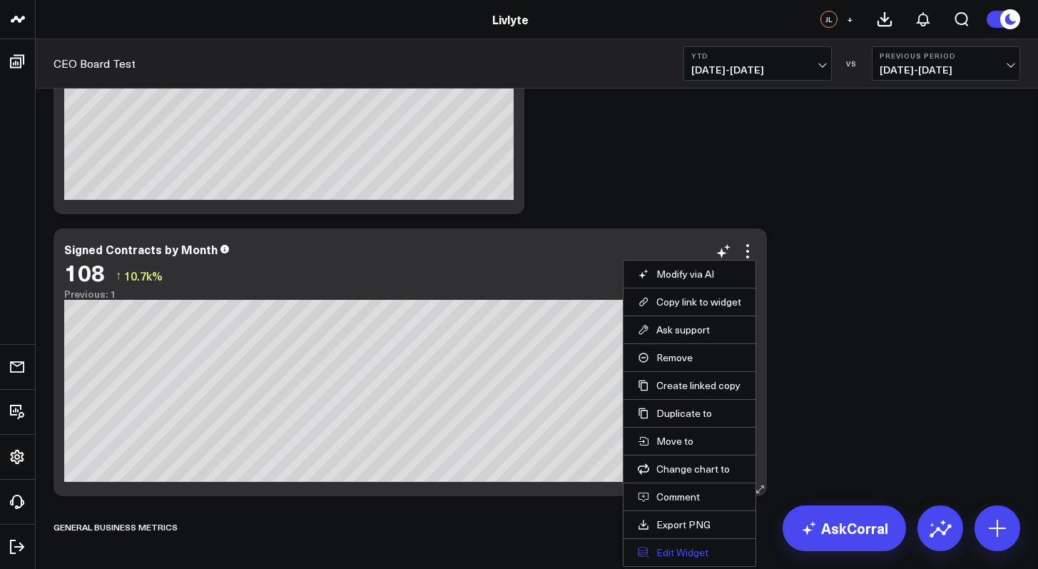
click at [699, 551] on button "Edit Widget" at bounding box center [689, 552] width 103 height 13
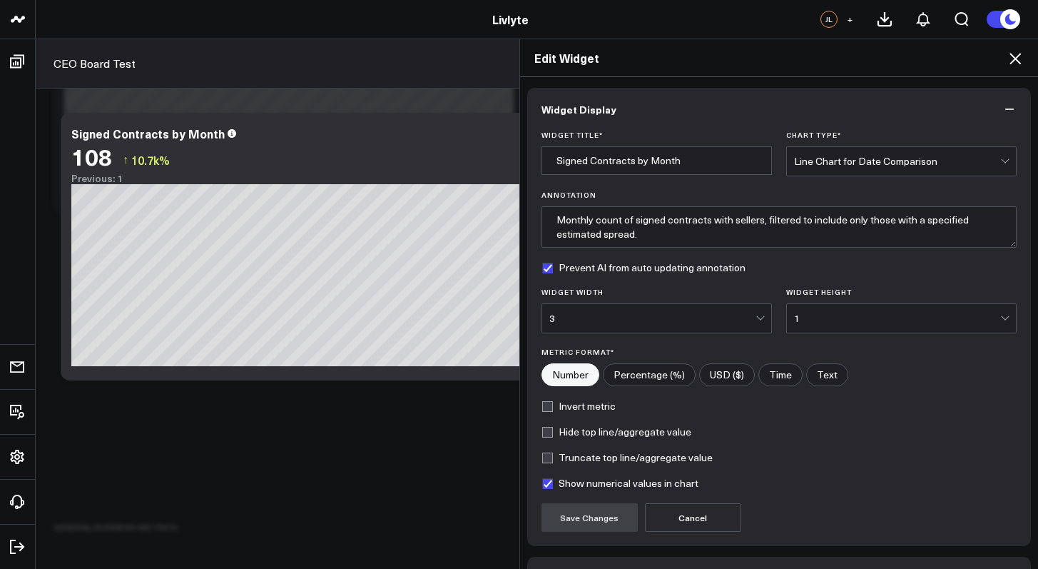
scroll to position [94, 0]
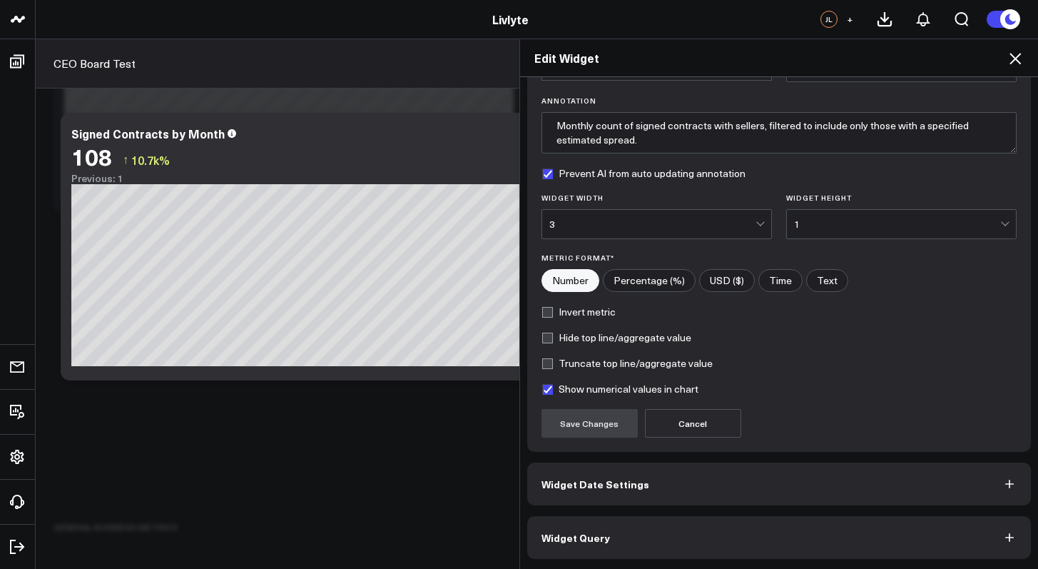
click at [650, 534] on button "Widget Query" at bounding box center [779, 537] width 504 height 43
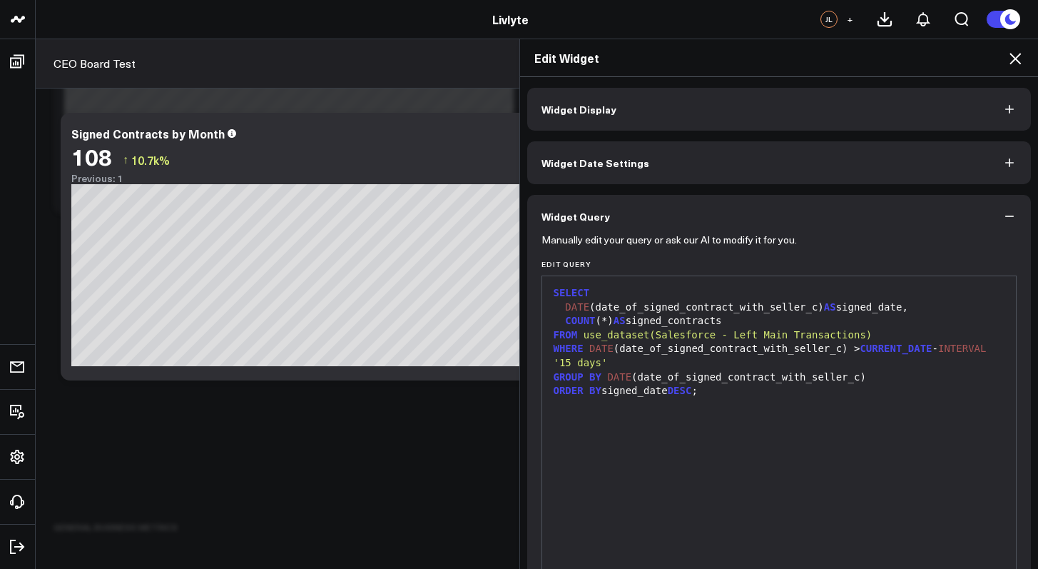
scroll to position [131, 0]
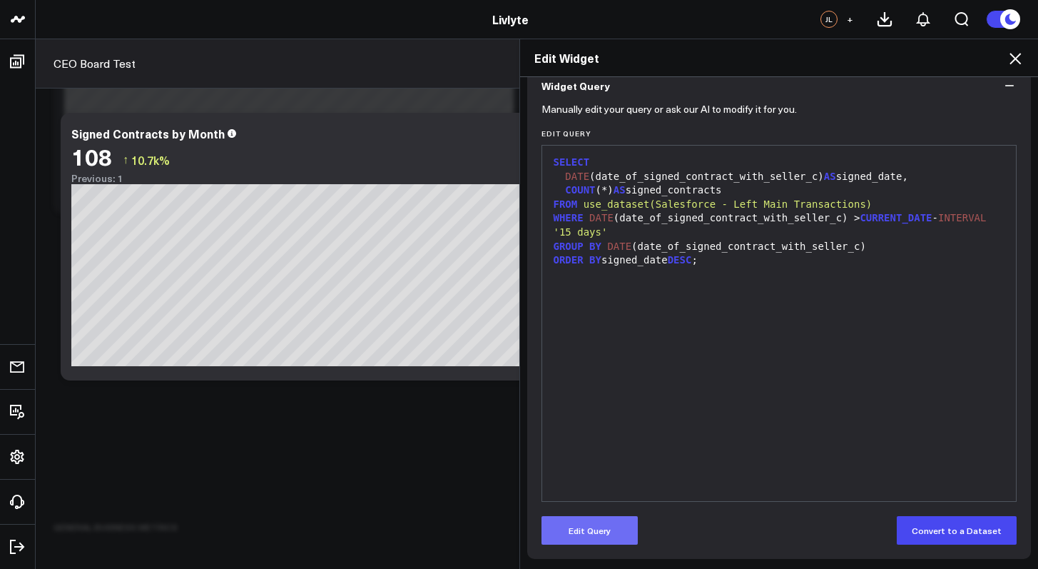
click at [580, 529] on button "Edit Query" at bounding box center [589, 530] width 96 height 29
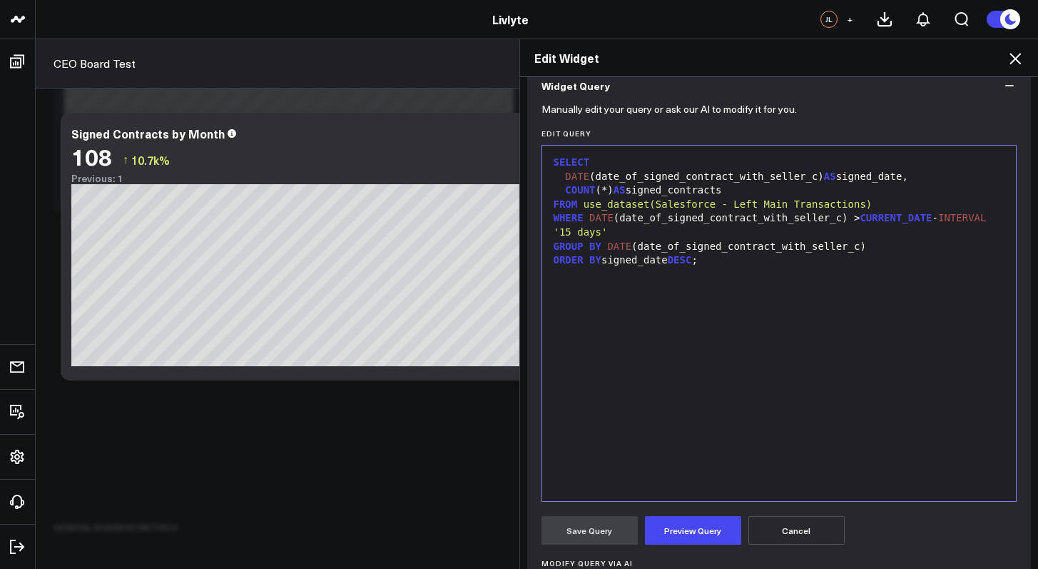
scroll to position [146, 0]
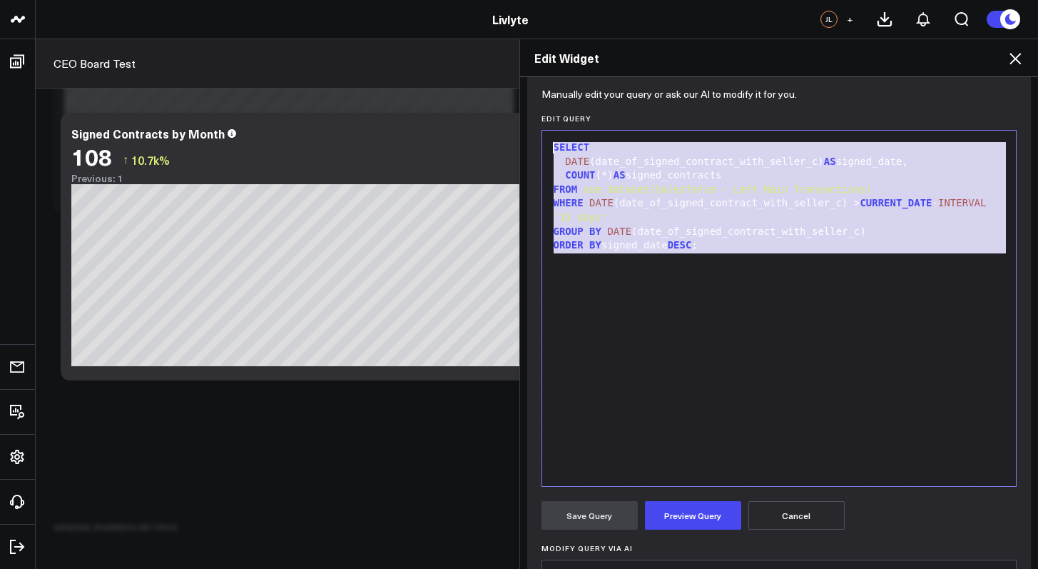
drag, startPoint x: 771, startPoint y: 277, endPoint x: 537, endPoint y: 133, distance: 274.8
click at [541, 133] on div "9 1 2 3 4 5 6 7 8 › ⌄ SELECT DATE (date_of_signed_contract_with_seller_c) AS si…" at bounding box center [779, 308] width 476 height 357
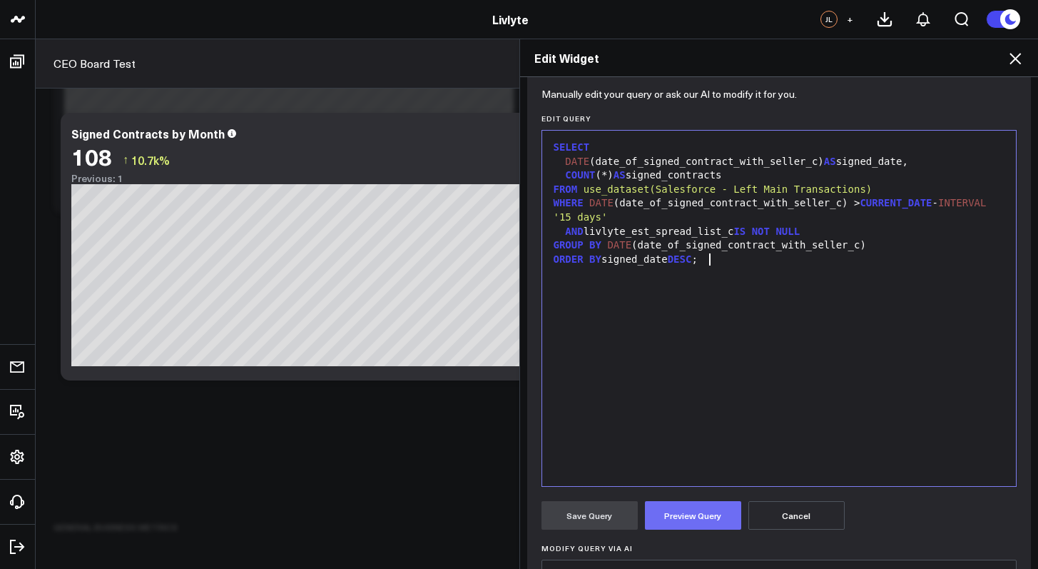
click at [697, 513] on button "Preview Query" at bounding box center [693, 515] width 96 height 29
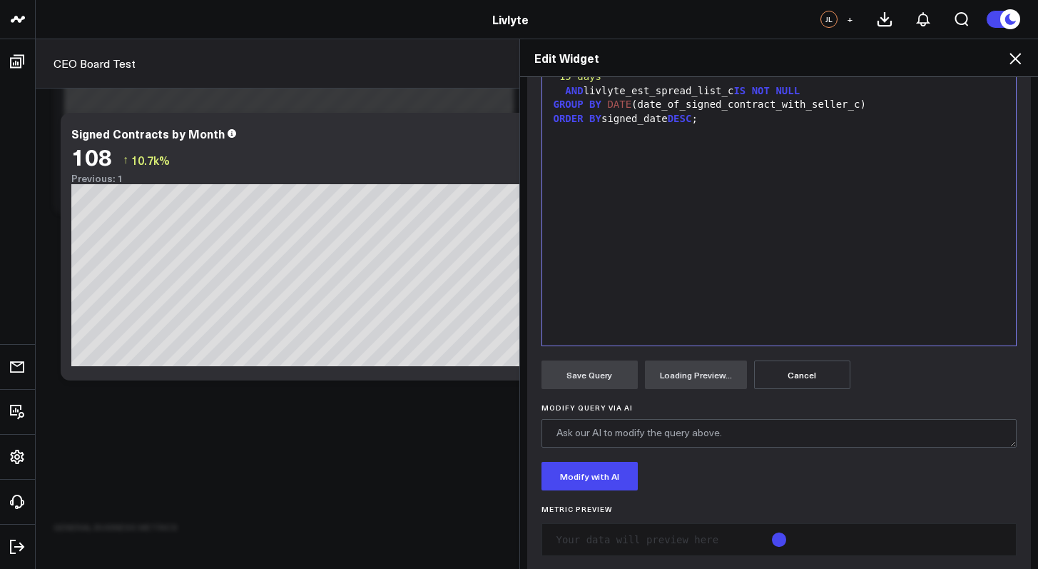
scroll to position [307, 0]
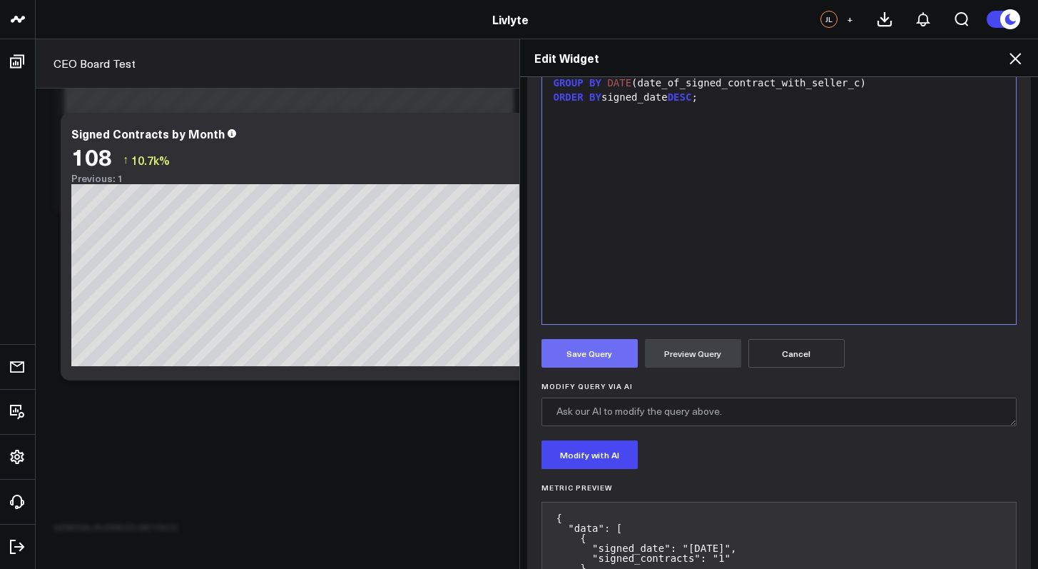
click at [582, 357] on button "Save Query" at bounding box center [589, 353] width 96 height 29
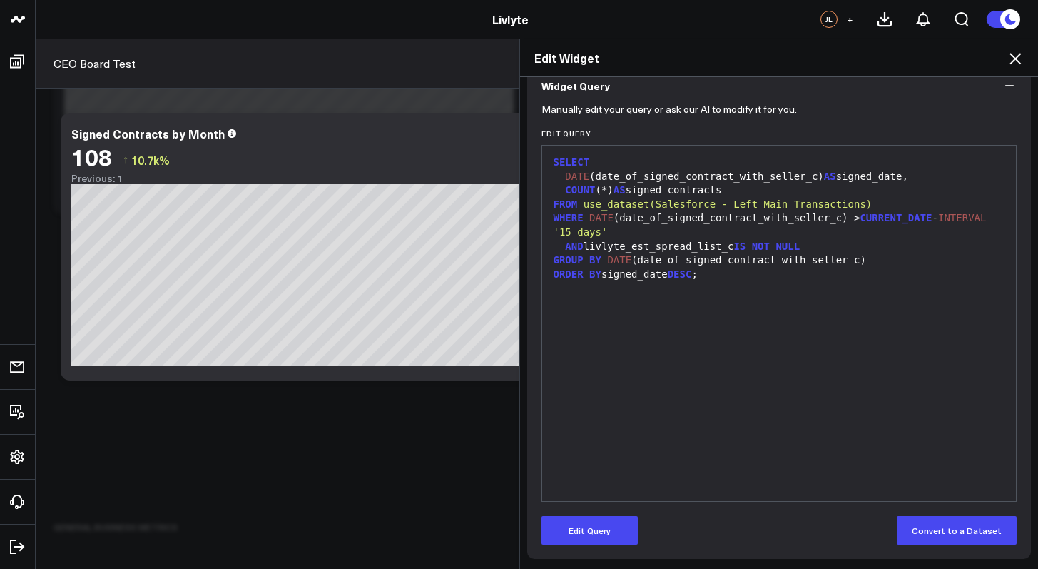
scroll to position [131, 0]
click at [1010, 56] on icon at bounding box center [1014, 58] width 17 height 17
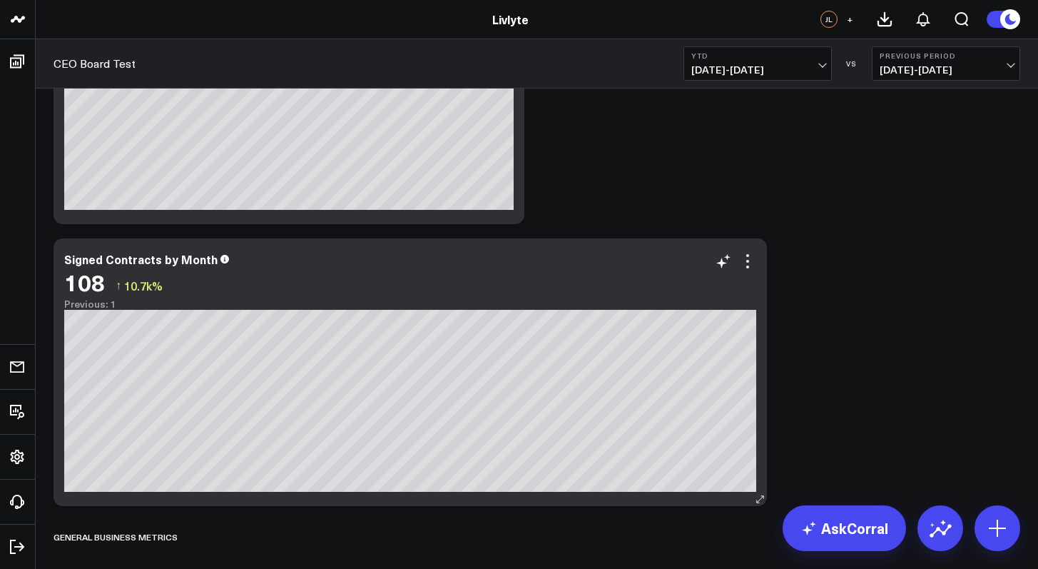
scroll to position [812, 0]
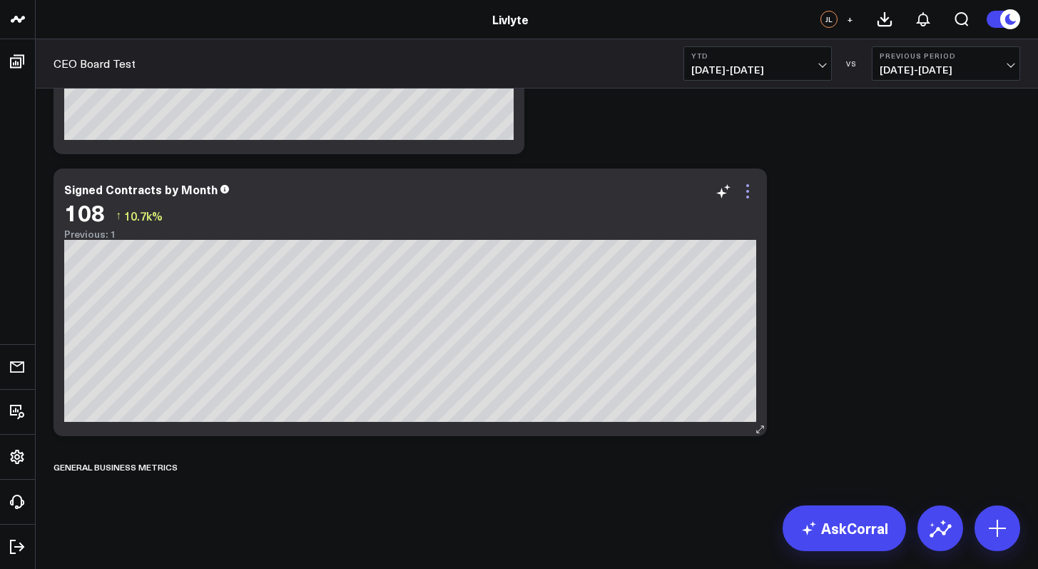
click at [743, 188] on icon at bounding box center [747, 191] width 17 height 17
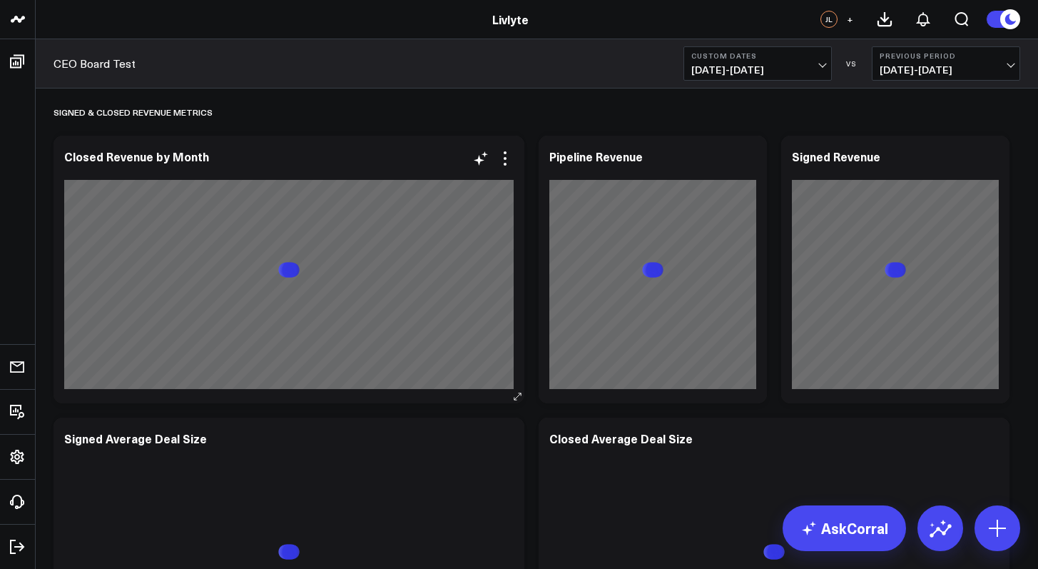
scroll to position [812, 0]
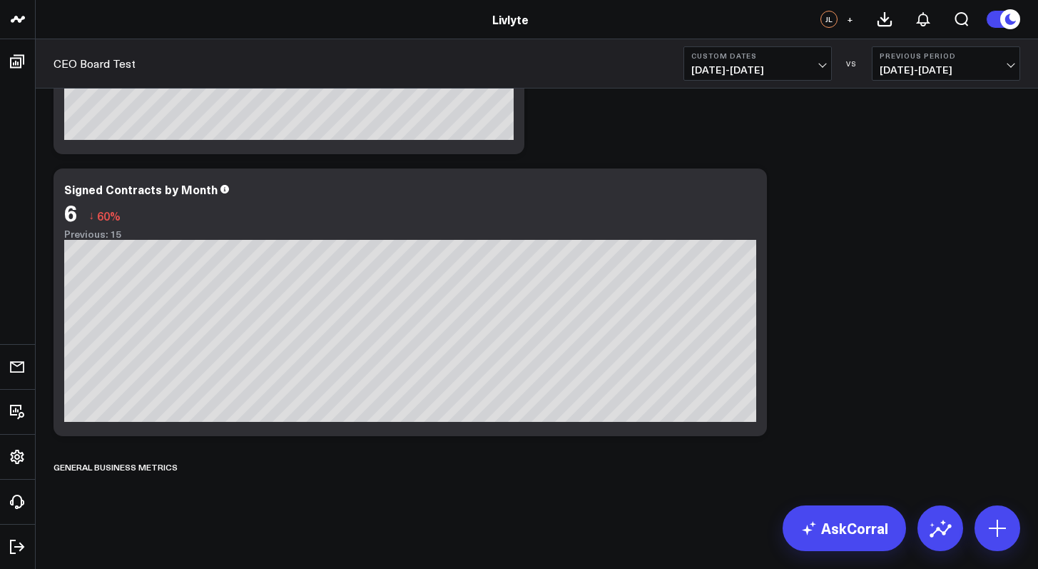
click at [800, 63] on button "Custom Dates [DATE] - [DATE]" at bounding box center [757, 63] width 148 height 34
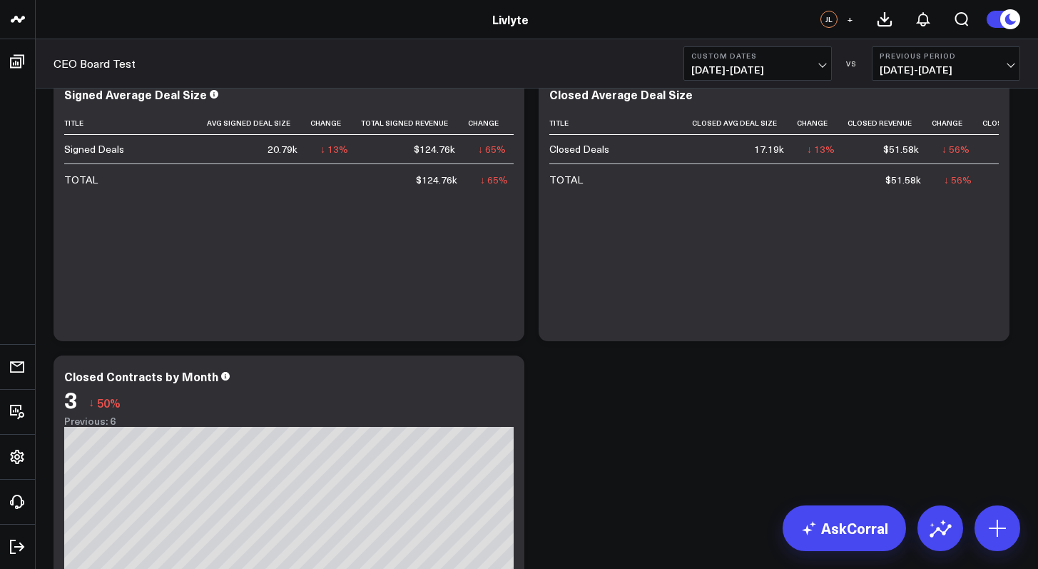
scroll to position [425, 0]
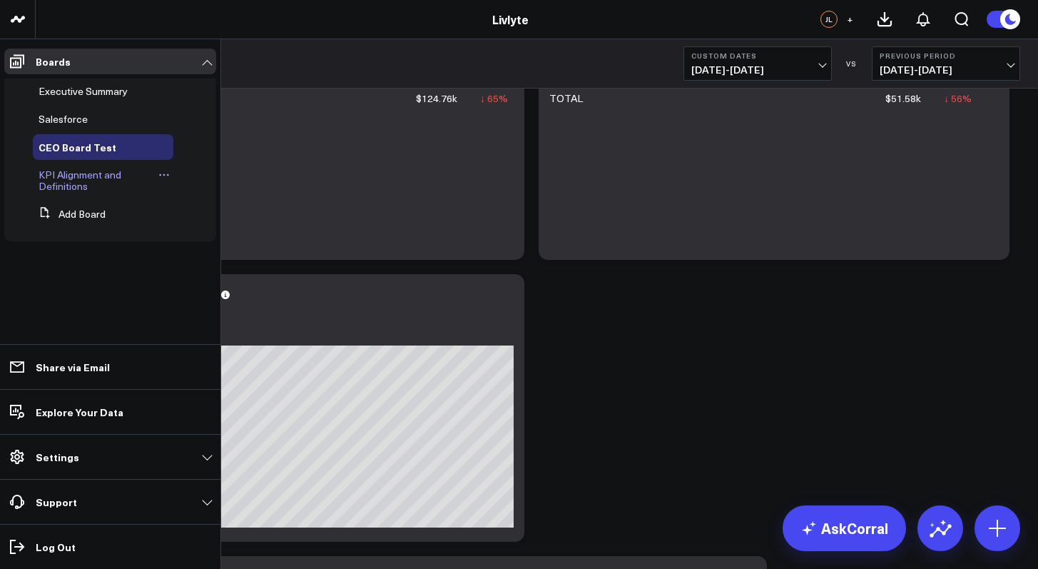
click at [68, 183] on span "KPI Alignment and Definitions" at bounding box center [80, 180] width 83 height 25
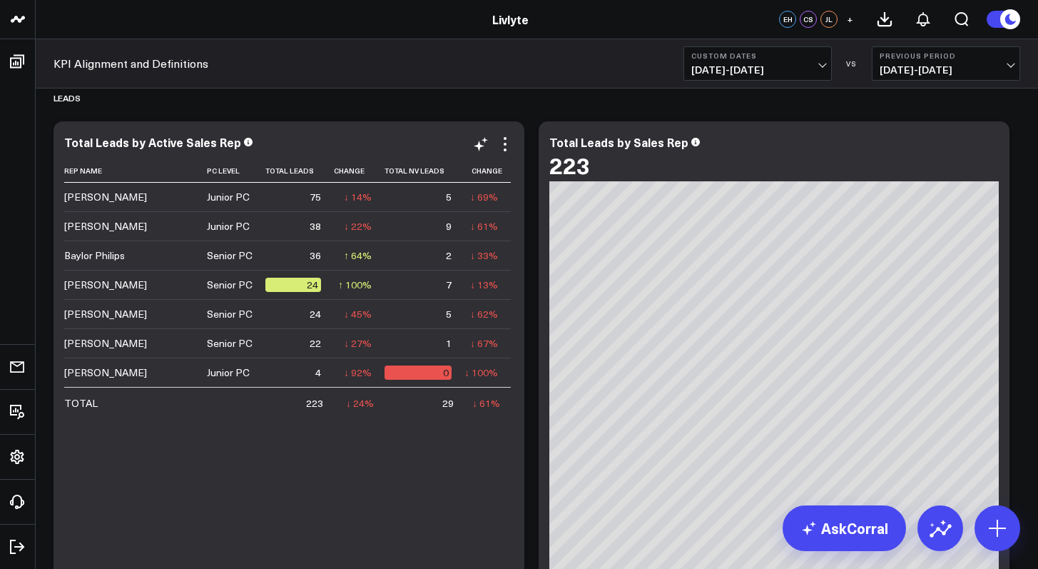
scroll to position [1179, 0]
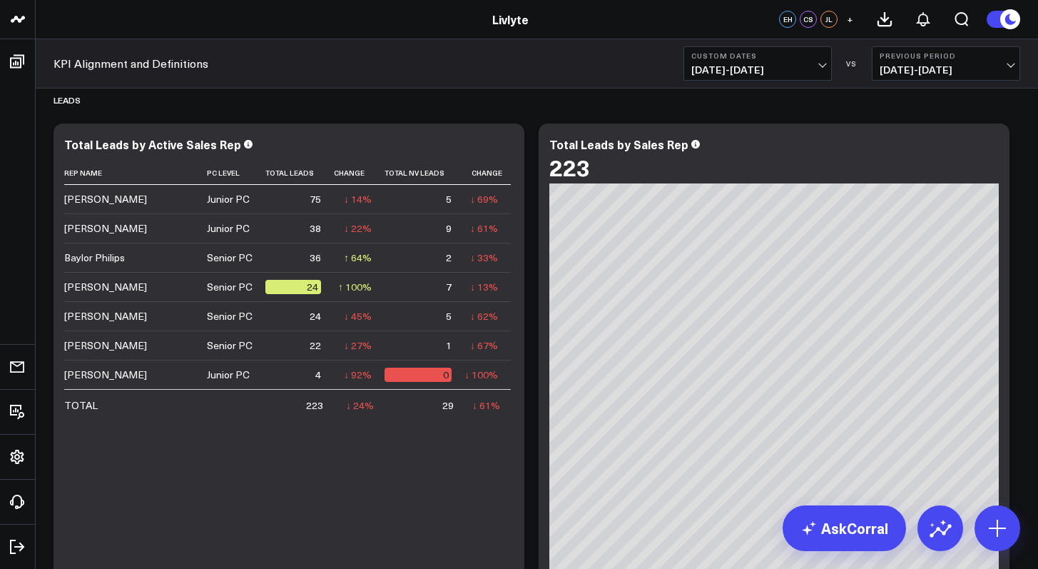
click at [772, 68] on span "[DATE] - [DATE]" at bounding box center [757, 69] width 133 height 11
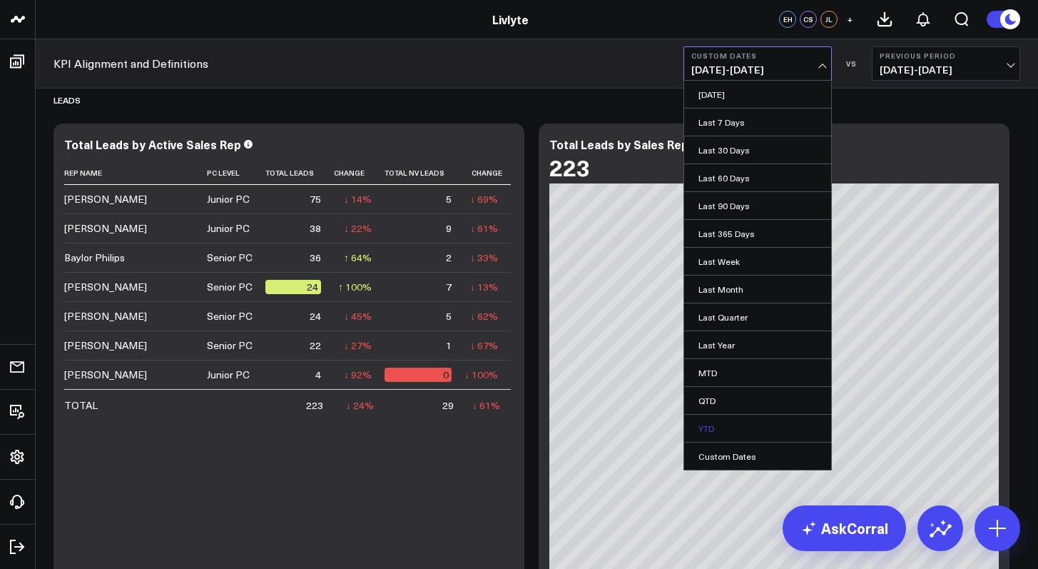
click at [766, 440] on link "YTD" at bounding box center [757, 427] width 147 height 27
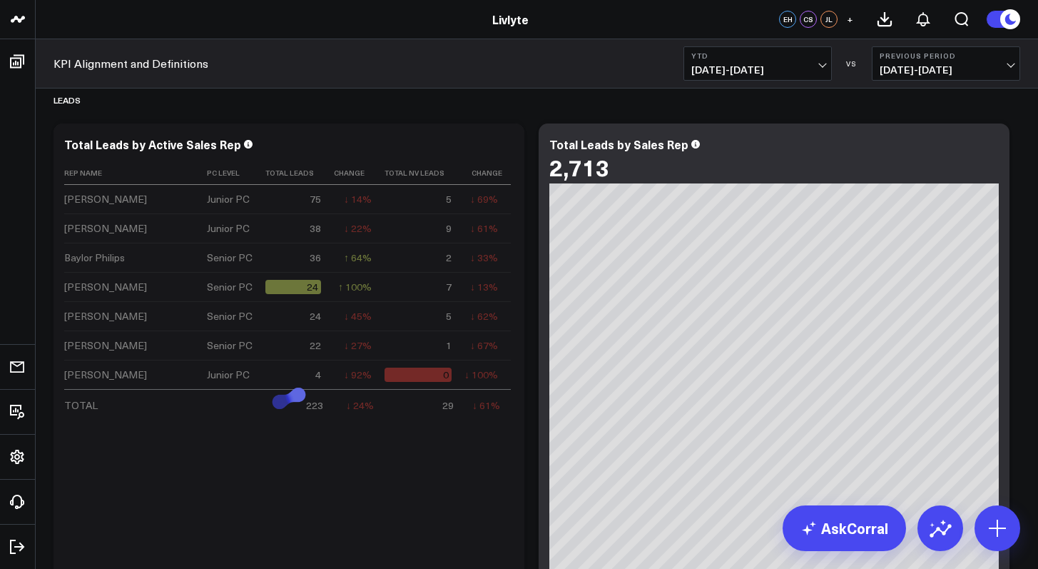
click at [786, 73] on span "[DATE] - [DATE]" at bounding box center [757, 69] width 133 height 11
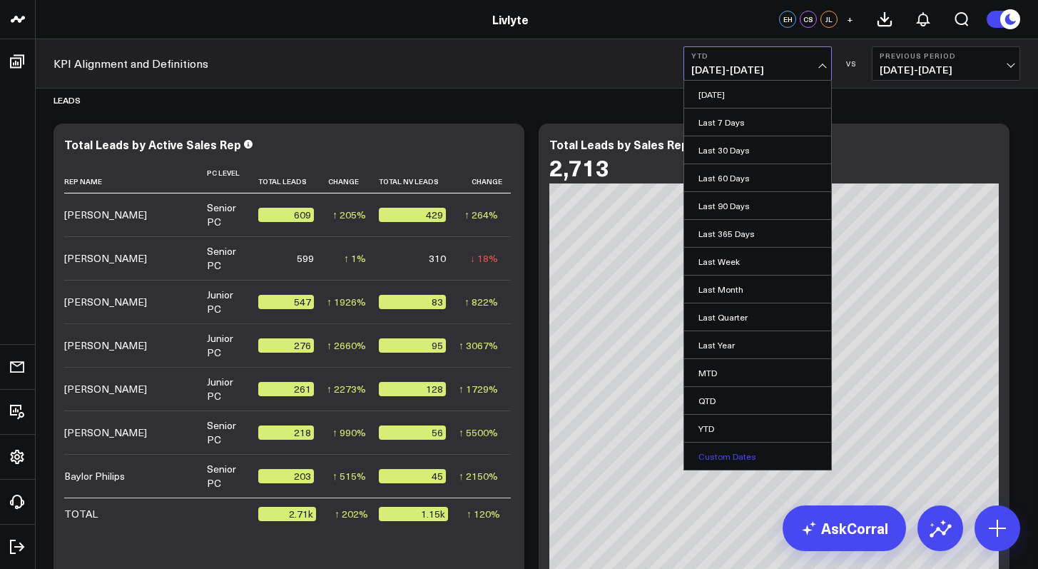
click at [762, 454] on link "Custom Dates" at bounding box center [757, 455] width 147 height 27
select select "8"
select select "2025"
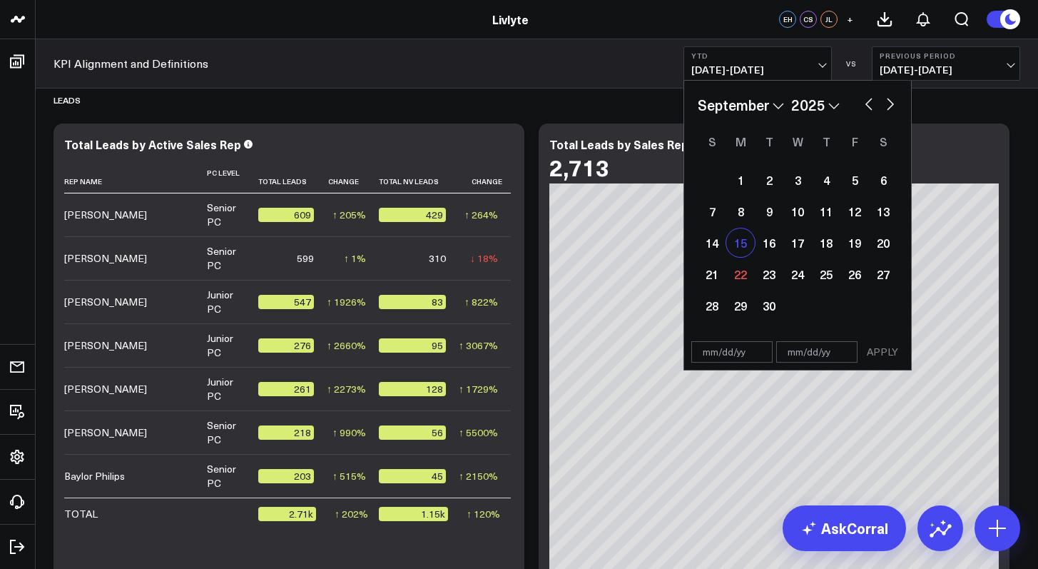
click at [745, 248] on div "15" at bounding box center [740, 242] width 29 height 29
type input "[DATE]"
select select "8"
select select "2025"
click at [716, 265] on div "21" at bounding box center [712, 274] width 29 height 29
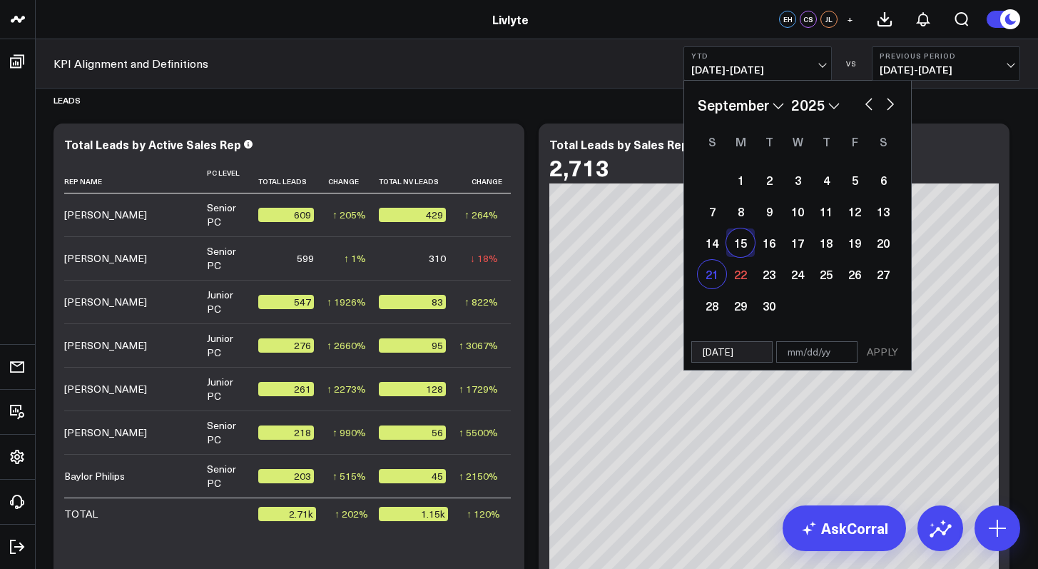
type input "[DATE]"
select select "8"
select select "2025"
click at [878, 345] on button "APPLY" at bounding box center [882, 351] width 43 height 21
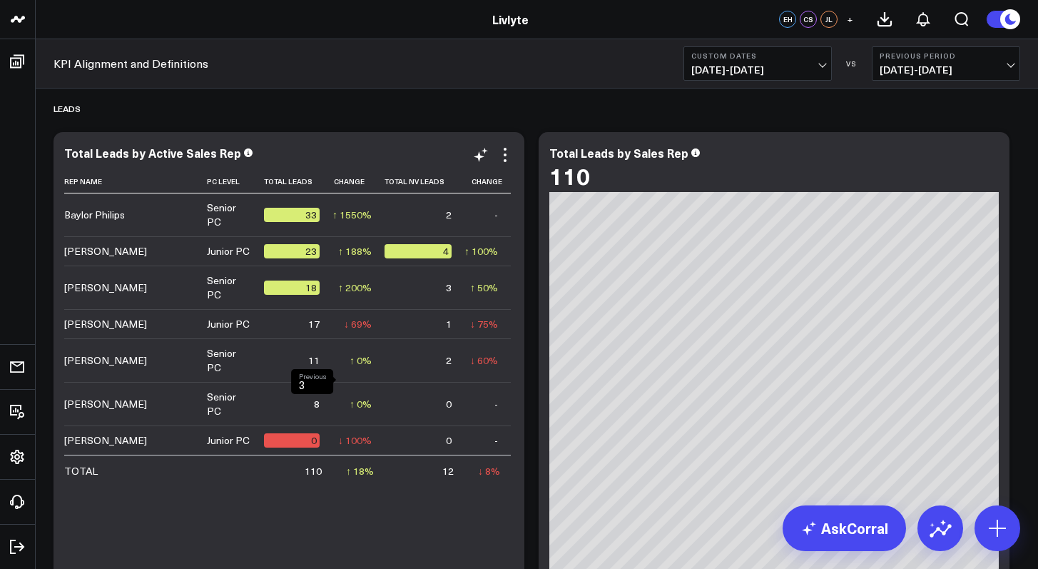
scroll to position [1197, 0]
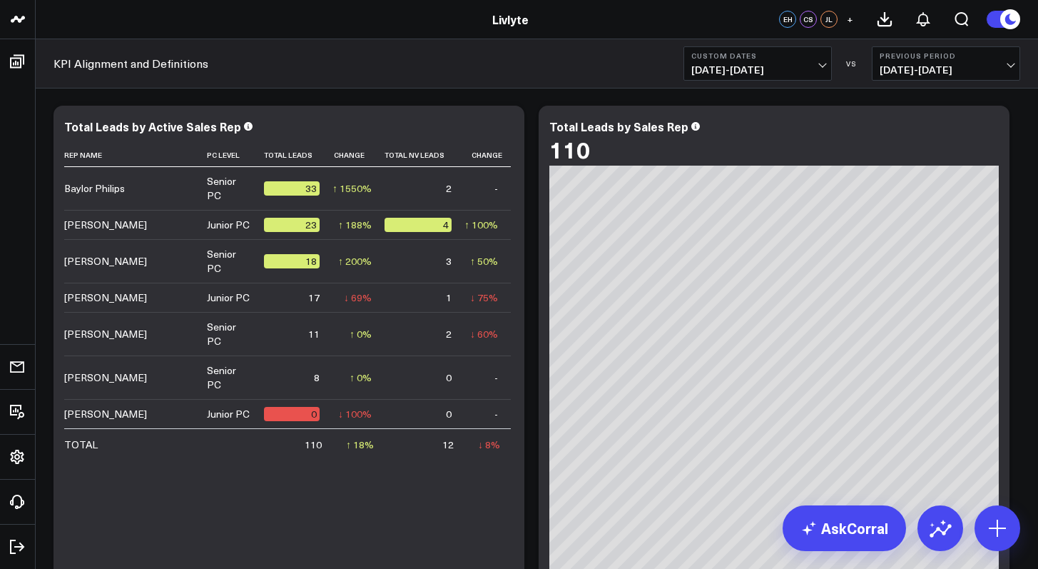
click at [780, 74] on span "[DATE] - [DATE]" at bounding box center [757, 69] width 133 height 11
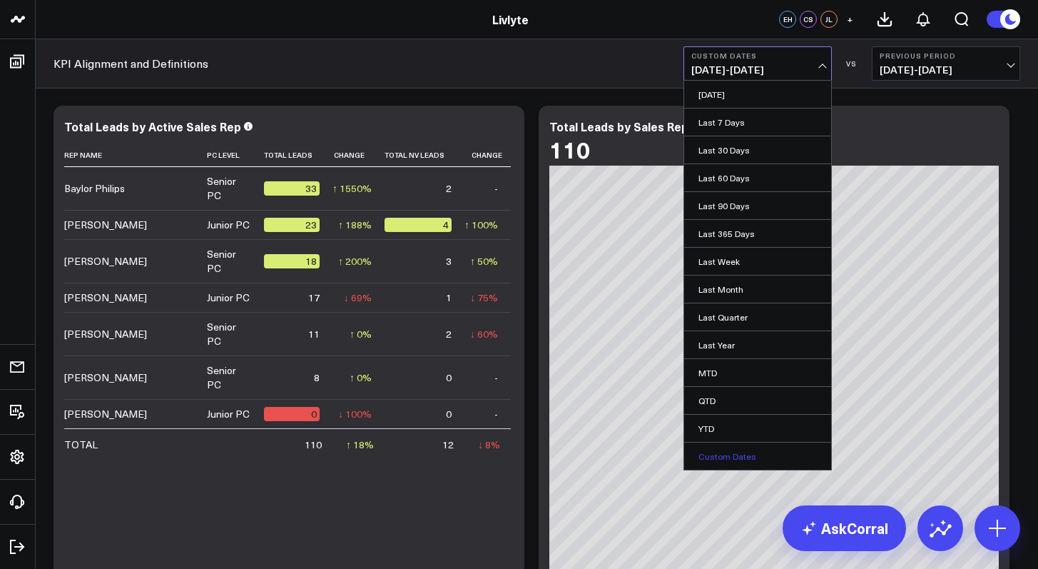
click at [723, 458] on link "Custom Dates" at bounding box center [757, 455] width 147 height 27
select select "8"
select select "2025"
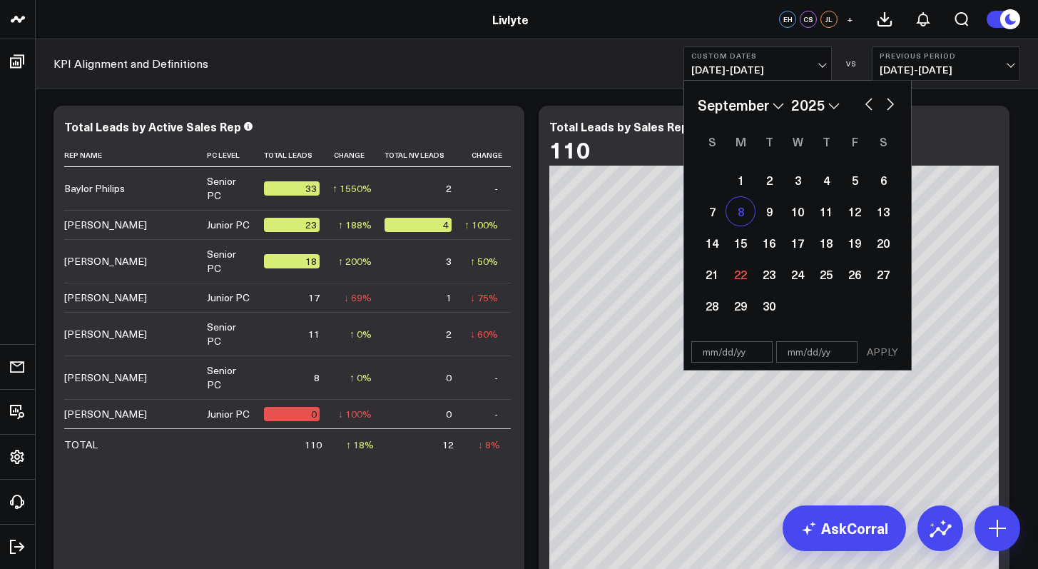
click at [743, 210] on div "8" at bounding box center [740, 211] width 29 height 29
type input "[DATE]"
select select "8"
select select "2025"
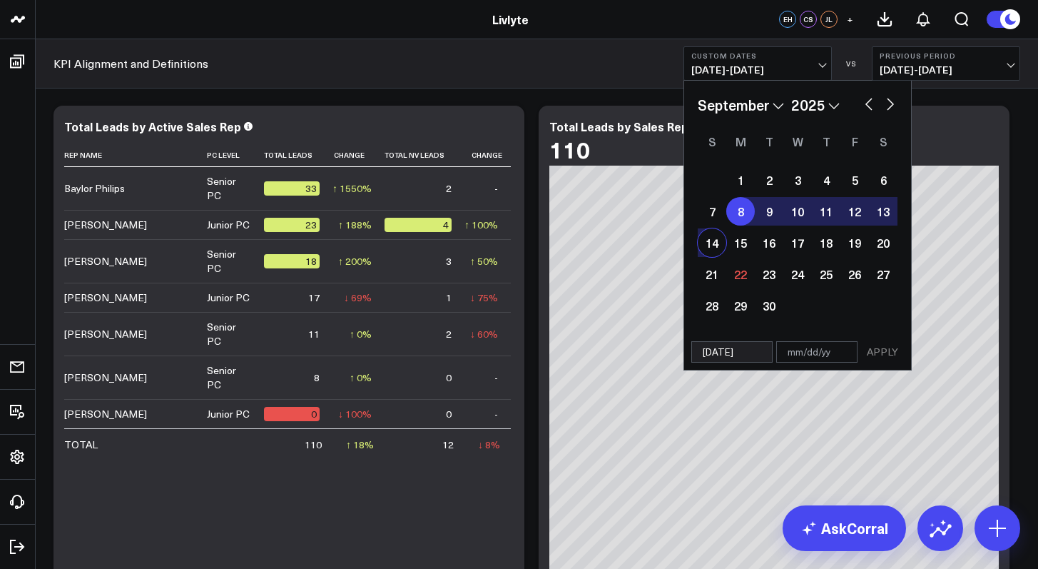
click at [714, 243] on div "14" at bounding box center [712, 242] width 29 height 29
type input "[DATE]"
select select "8"
select select "2025"
click at [880, 356] on button "APPLY" at bounding box center [882, 351] width 43 height 21
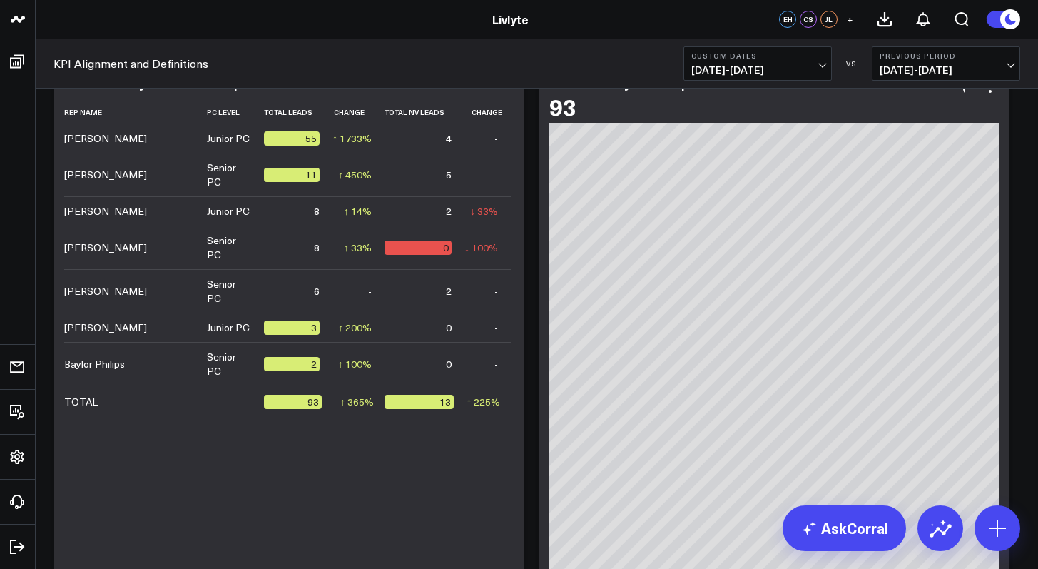
scroll to position [1233, 0]
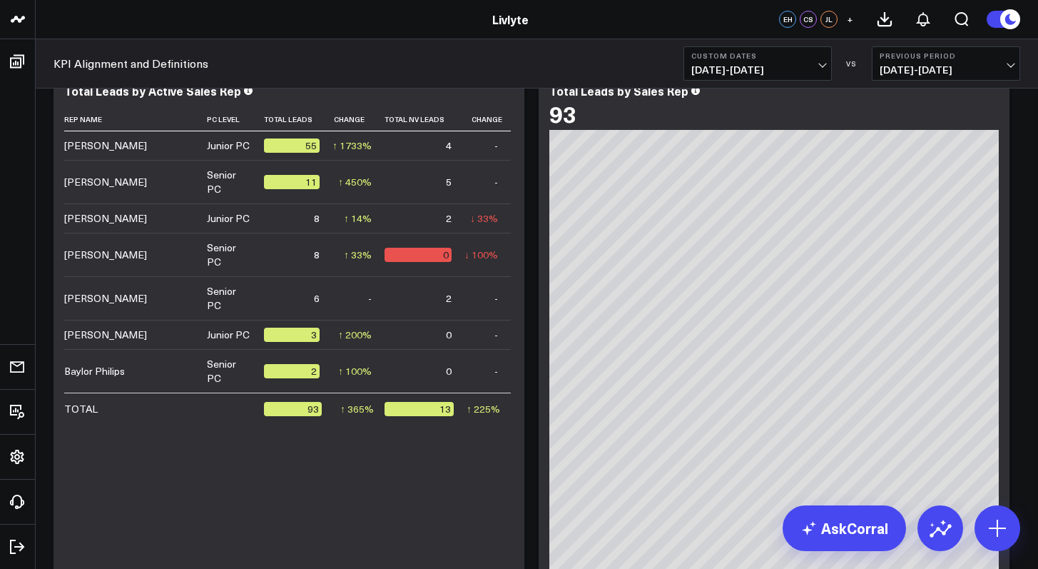
click at [758, 72] on span "[DATE] - [DATE]" at bounding box center [757, 69] width 133 height 11
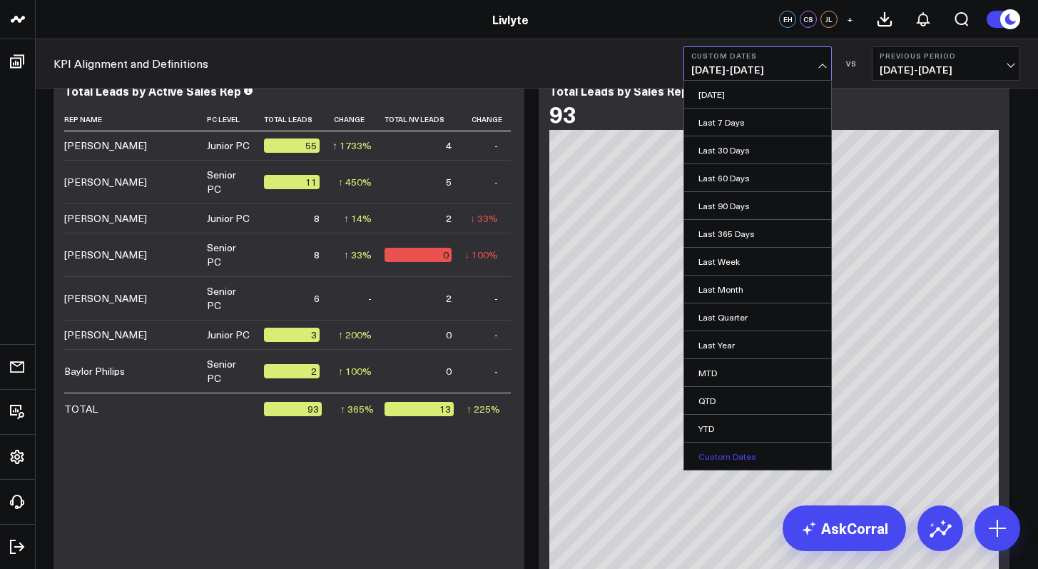
click at [723, 450] on link "Custom Dates" at bounding box center [757, 455] width 147 height 27
select select "8"
select select "2025"
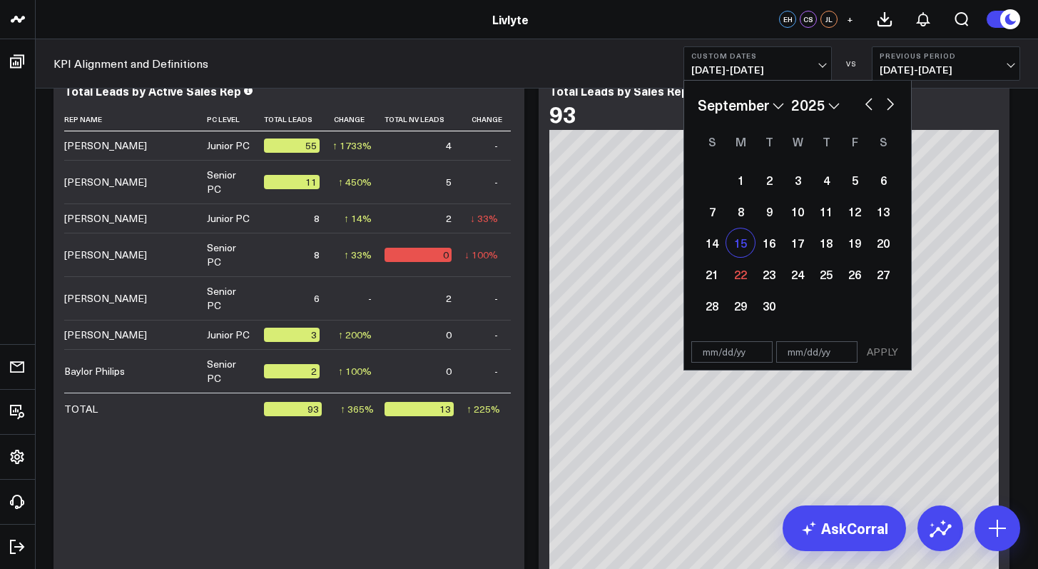
click at [740, 245] on div "15" at bounding box center [740, 242] width 29 height 29
type input "[DATE]"
select select "8"
select select "2025"
click at [717, 271] on div "21" at bounding box center [712, 274] width 29 height 29
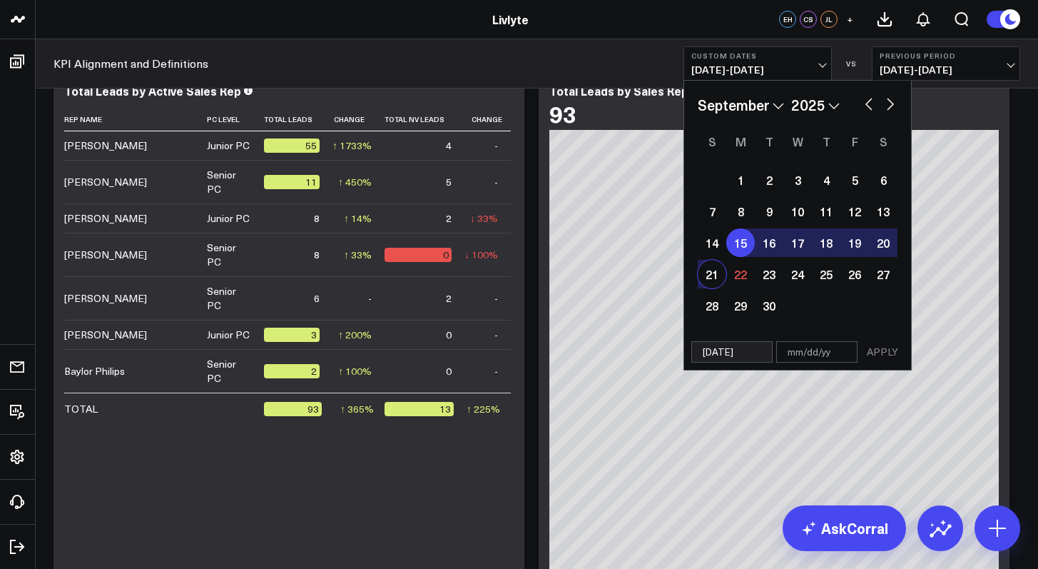
type input "[DATE]"
select select "8"
select select "2025"
click at [874, 350] on button "APPLY" at bounding box center [882, 351] width 43 height 21
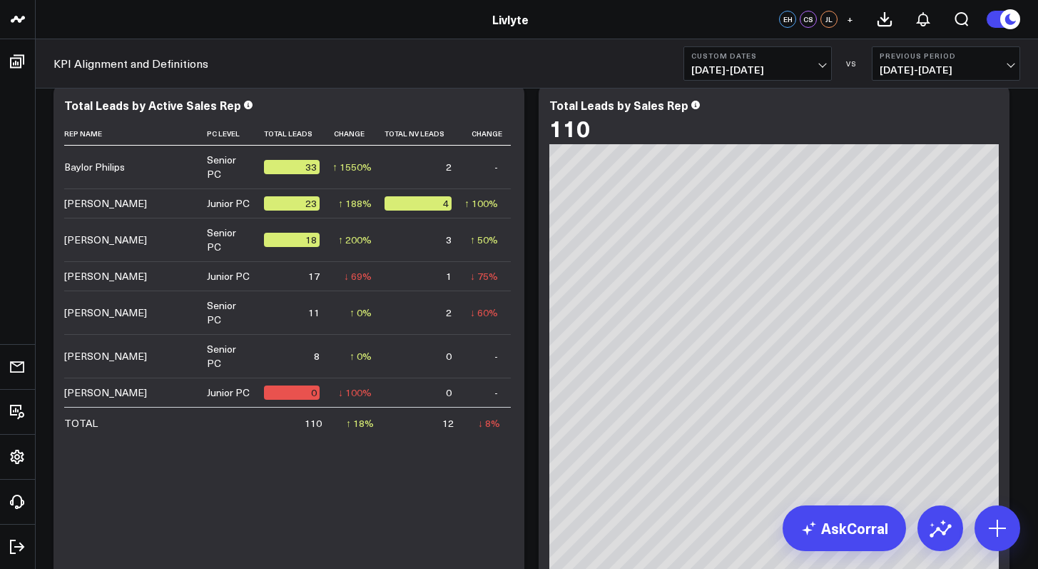
scroll to position [1209, 0]
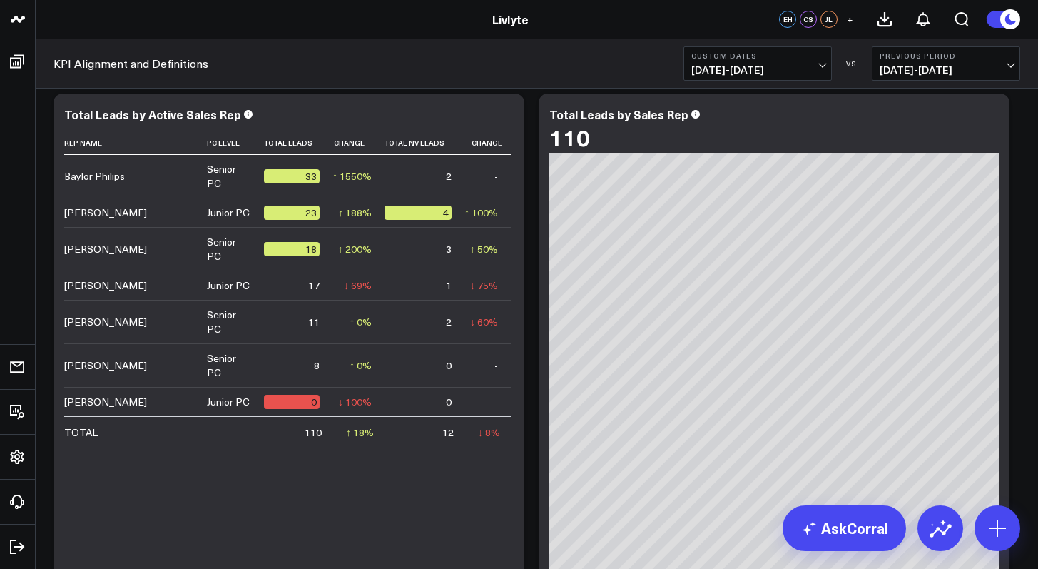
click at [735, 64] on span "[DATE] - [DATE]" at bounding box center [757, 69] width 133 height 11
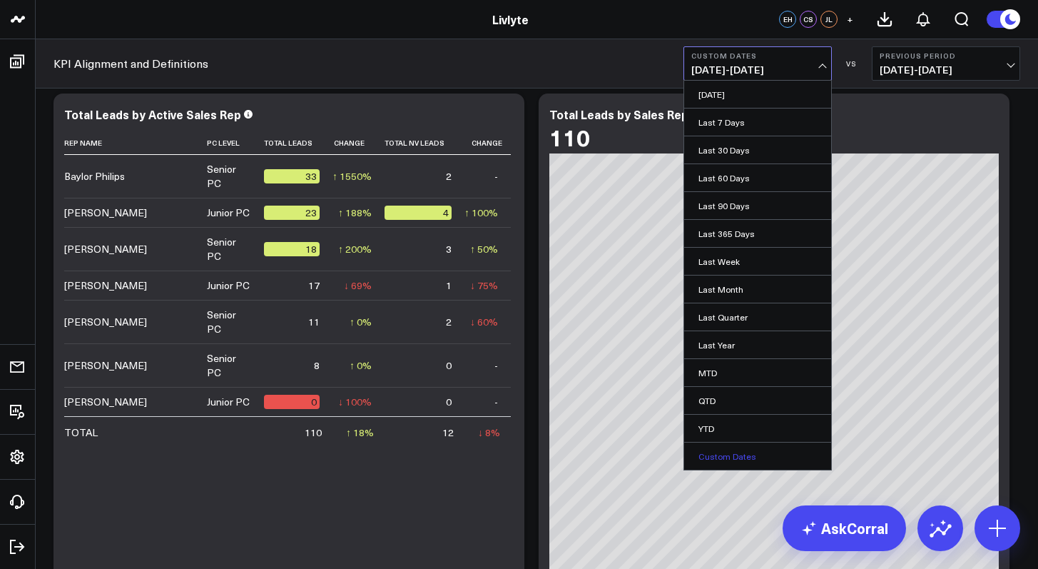
click at [737, 461] on link "Custom Dates" at bounding box center [757, 455] width 147 height 27
select select "8"
select select "2025"
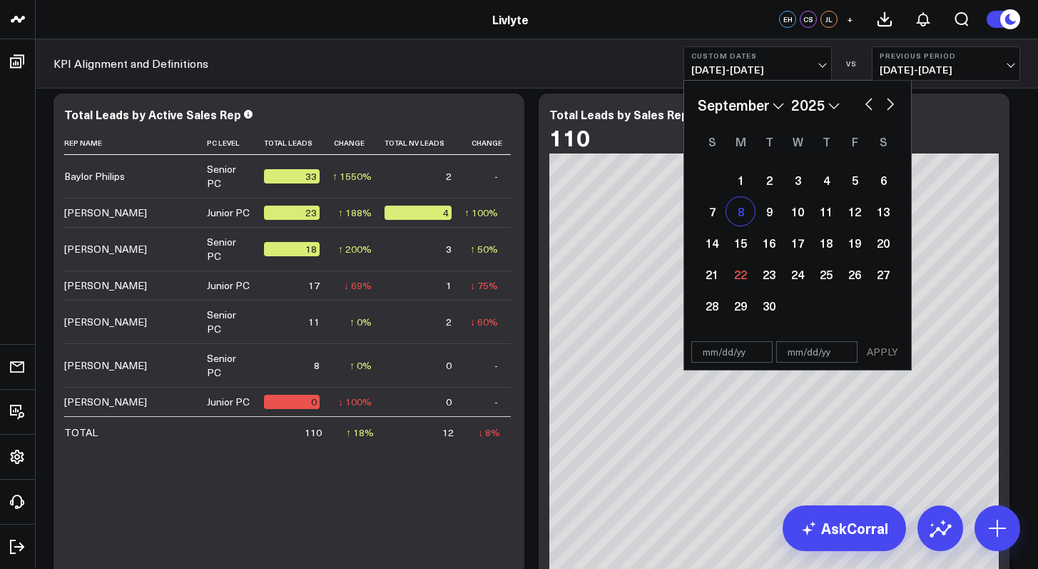
click at [745, 210] on div "8" at bounding box center [740, 211] width 29 height 29
type input "[DATE]"
select select "8"
select select "2025"
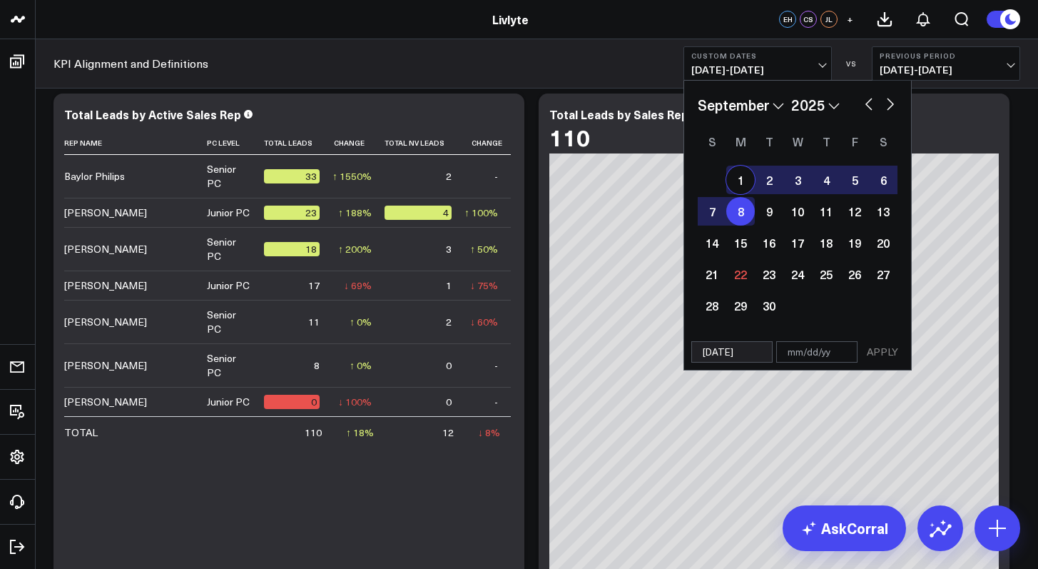
click at [745, 182] on div "1" at bounding box center [740, 179] width 29 height 29
type input "[DATE]"
select select "8"
select select "2025"
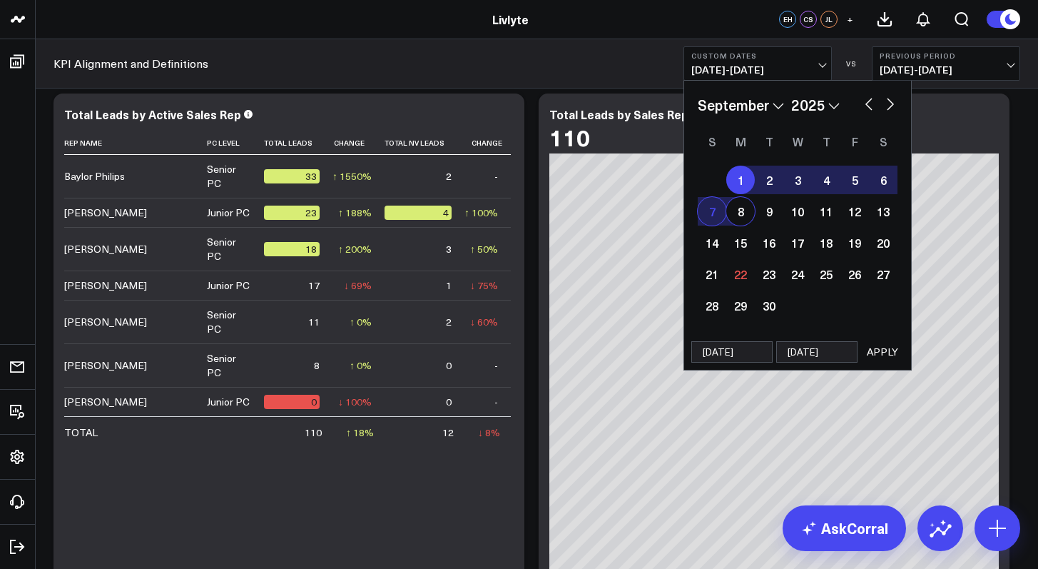
click at [713, 213] on div "7" at bounding box center [712, 211] width 29 height 29
type input "[DATE]"
select select "8"
select select "2025"
click at [742, 184] on div "1" at bounding box center [740, 179] width 29 height 29
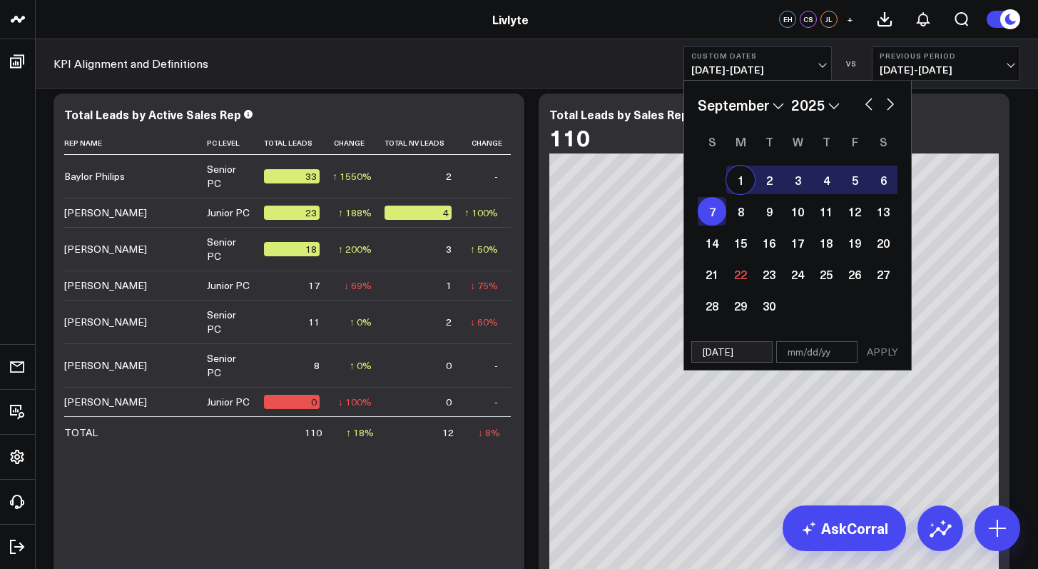
type input "[DATE]"
select select "8"
select select "2025"
click at [876, 348] on button "APPLY" at bounding box center [882, 351] width 43 height 21
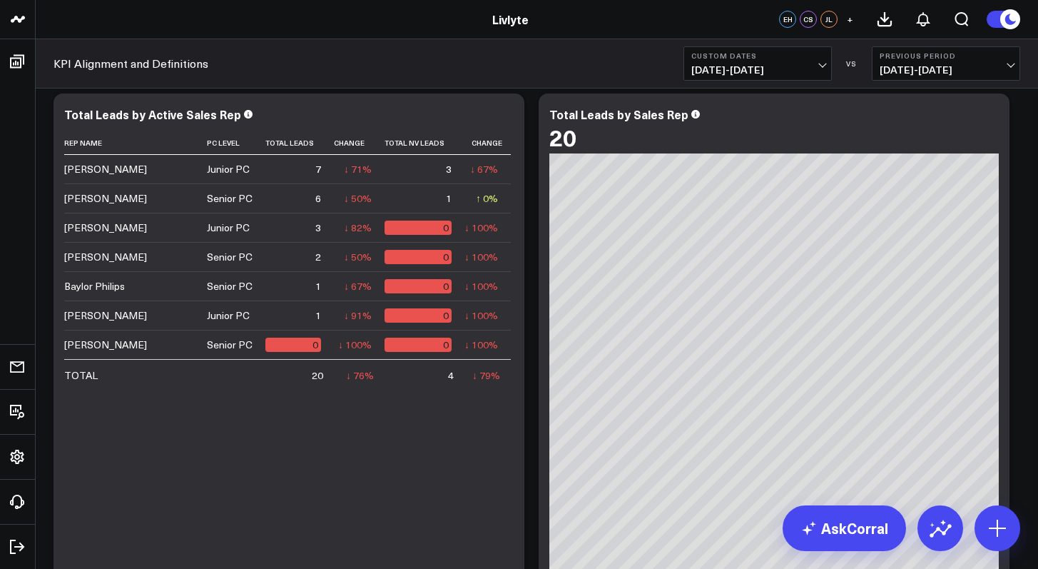
click at [758, 78] on button "Custom Dates [DATE] - [DATE]" at bounding box center [757, 63] width 148 height 34
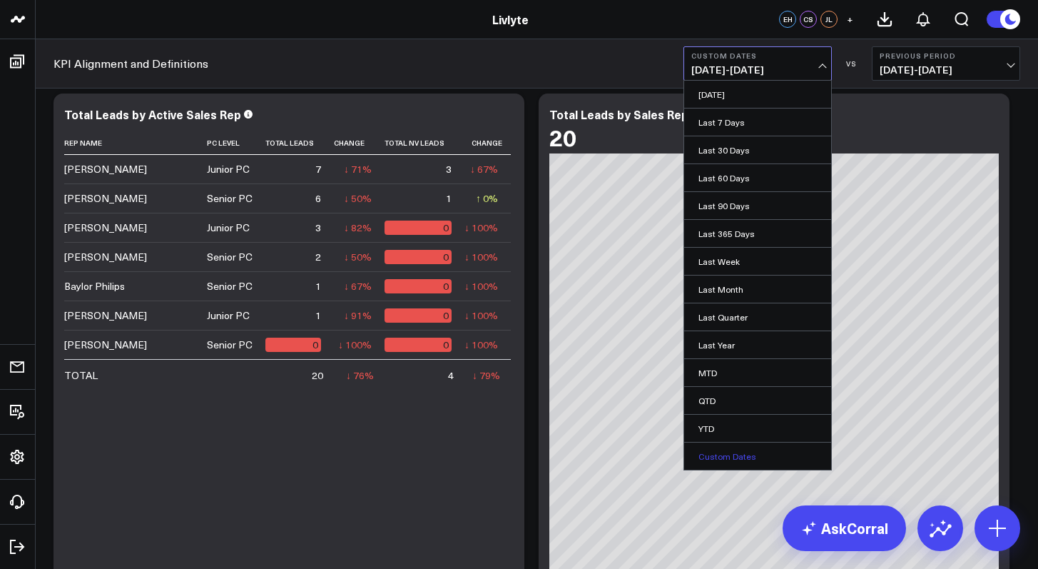
click at [726, 454] on link "Custom Dates" at bounding box center [757, 455] width 147 height 27
select select "8"
select select "2025"
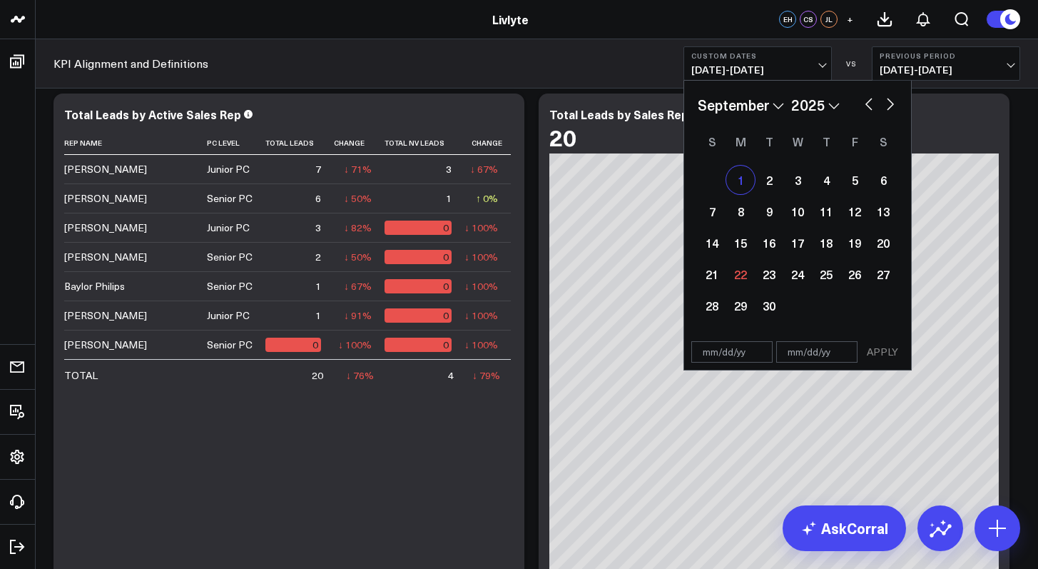
click at [739, 178] on div "1" at bounding box center [740, 179] width 29 height 29
type input "[DATE]"
select select "8"
select select "2025"
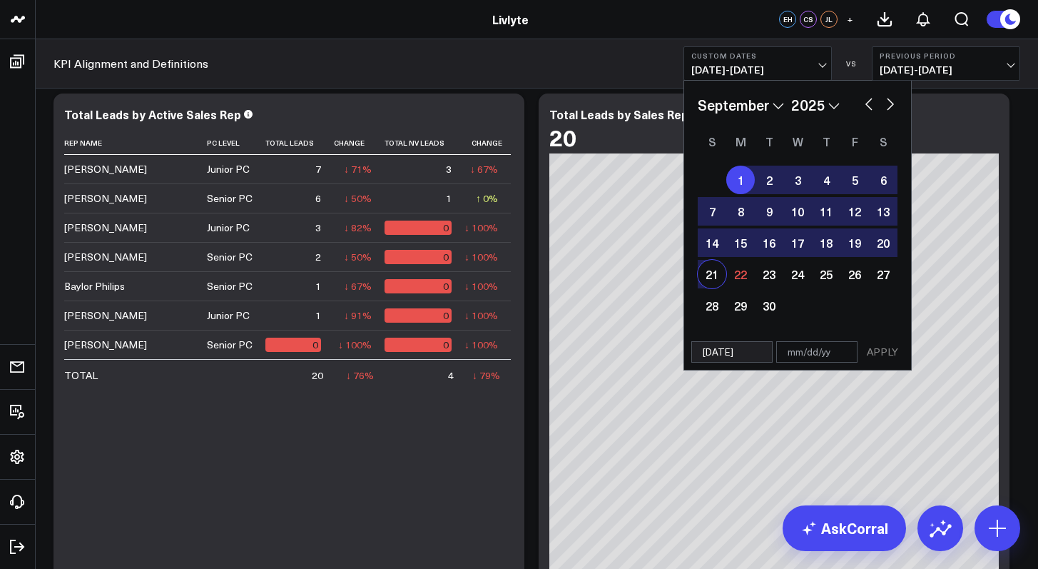
click at [713, 271] on div "21" at bounding box center [712, 274] width 29 height 29
type input "[DATE]"
select select "8"
select select "2025"
click at [884, 354] on button "APPLY" at bounding box center [882, 351] width 43 height 21
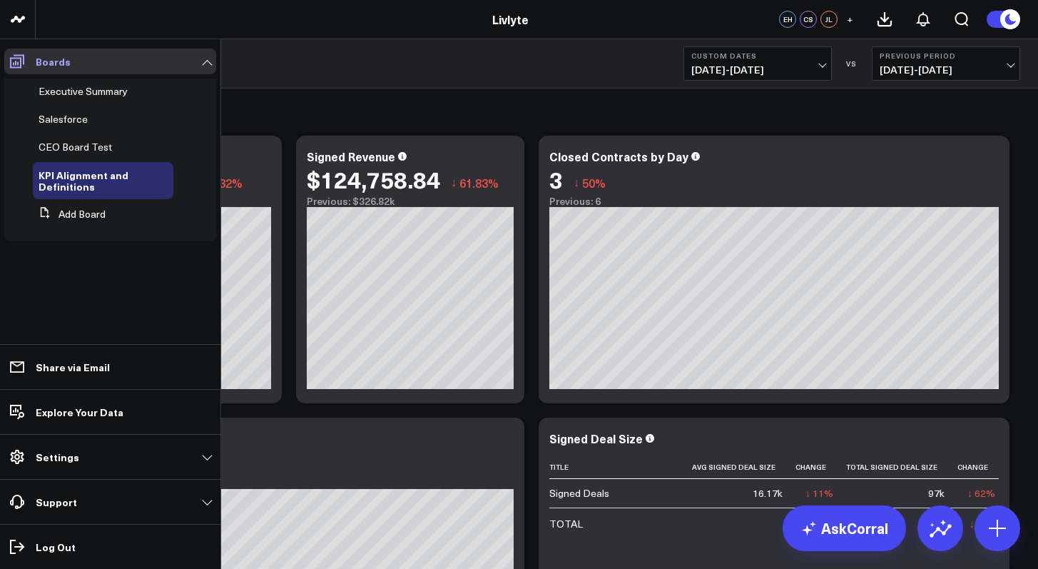
click at [10, 71] on span at bounding box center [17, 62] width 26 height 26
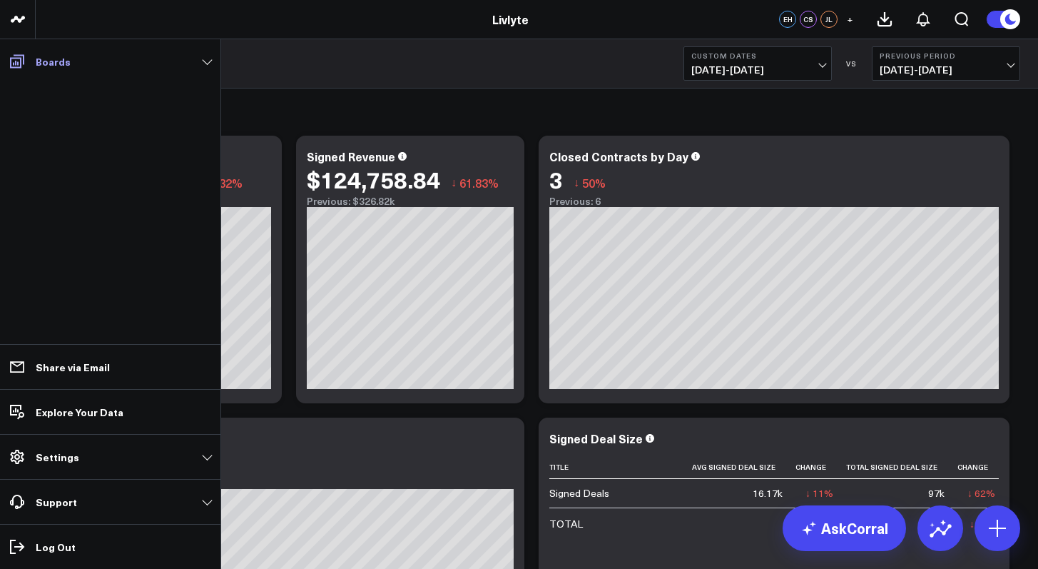
click at [26, 57] on span at bounding box center [17, 62] width 26 height 26
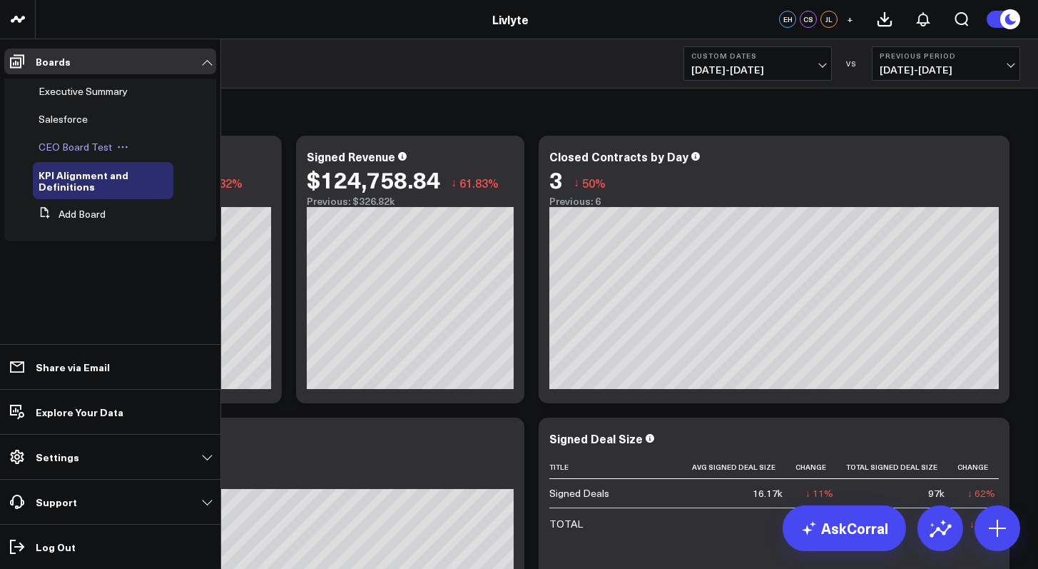
click at [55, 138] on div "CEO Board Test" at bounding box center [103, 147] width 141 height 26
click at [83, 149] on span "CEO Board Test" at bounding box center [75, 147] width 73 height 14
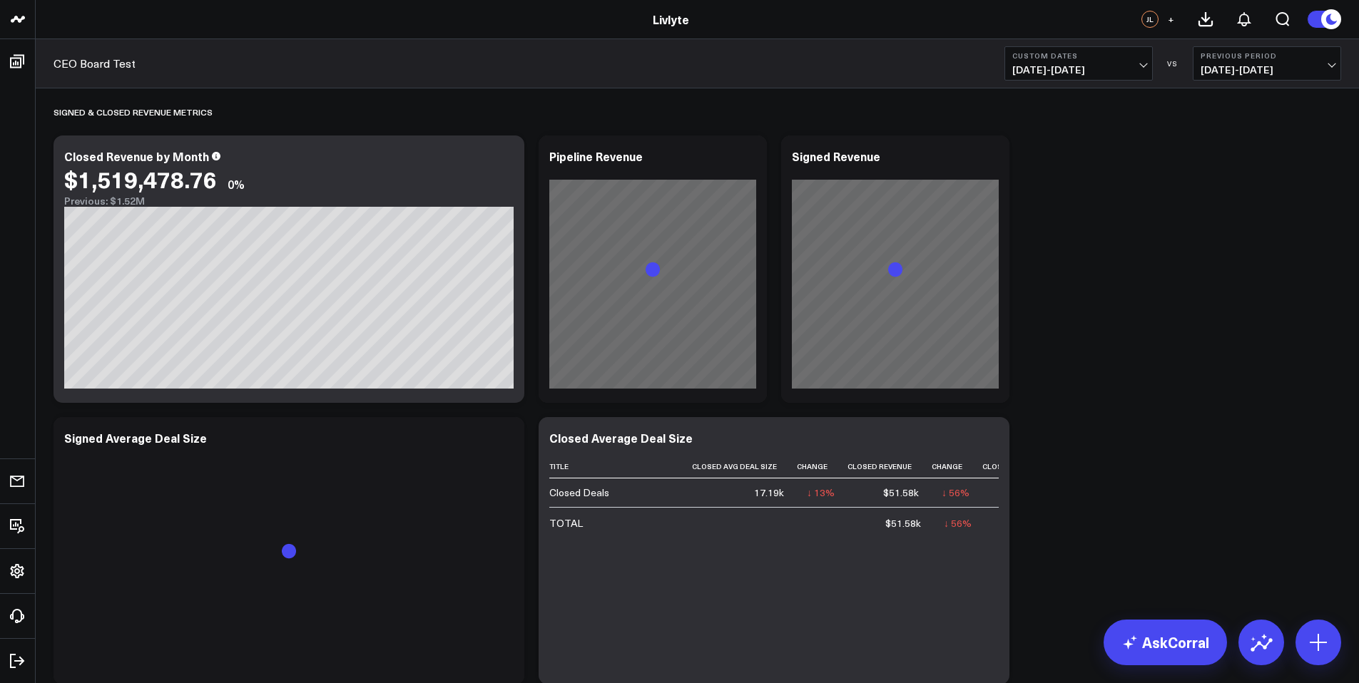
drag, startPoint x: 1116, startPoint y: 64, endPoint x: 1118, endPoint y: 72, distance: 8.0
click at [1116, 64] on span "09/01/25 - 09/21/25" at bounding box center [1078, 69] width 133 height 11
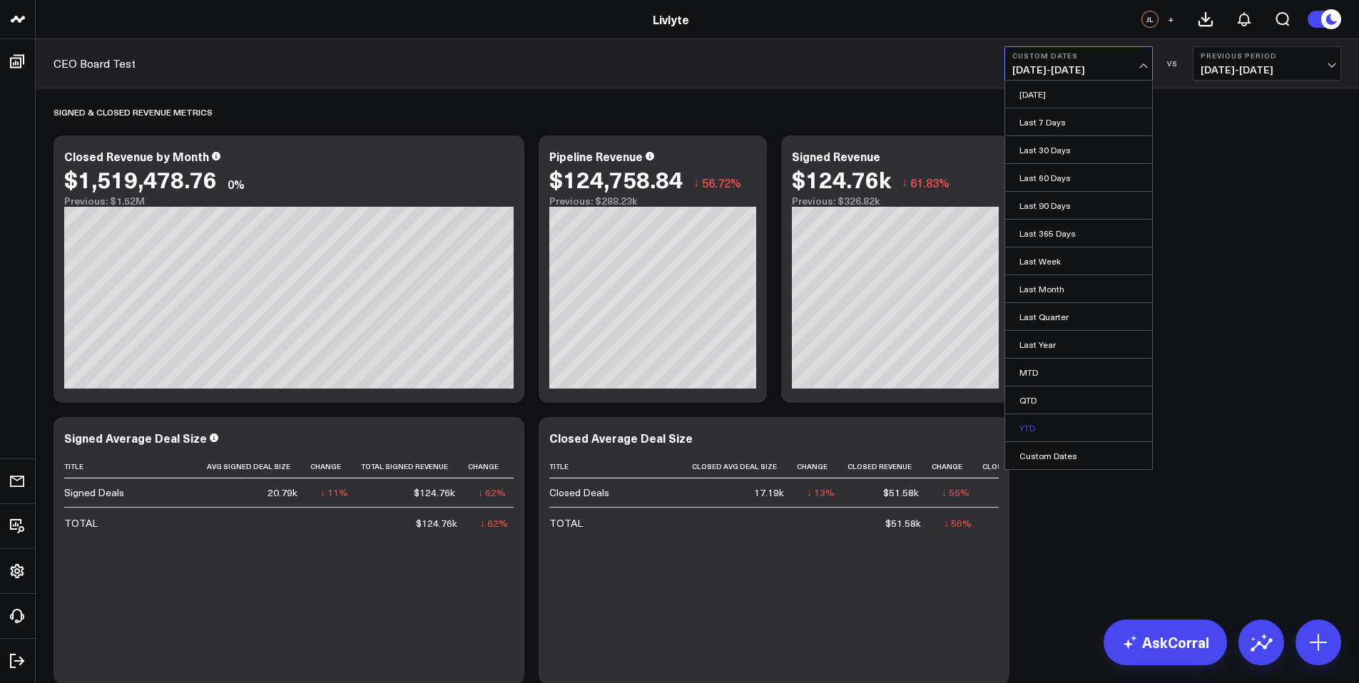
click at [1079, 439] on link "YTD" at bounding box center [1078, 427] width 147 height 27
